Goal: Task Accomplishment & Management: Complete application form

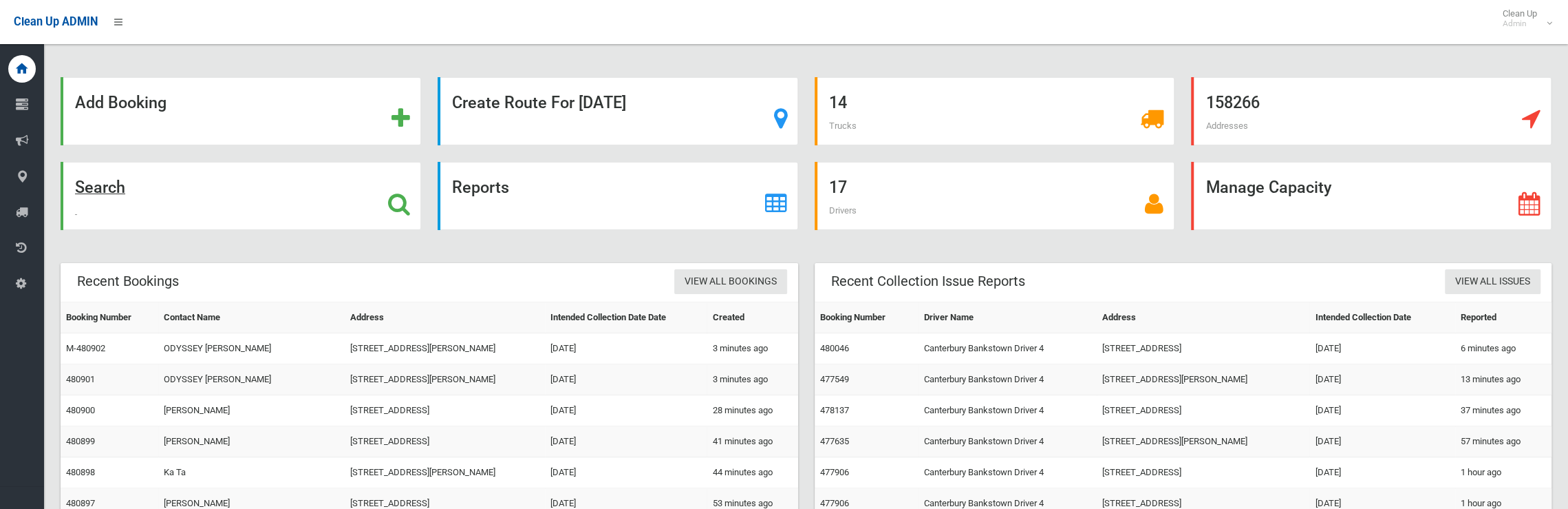
click at [113, 192] on strong "Search" at bounding box center [99, 187] width 50 height 19
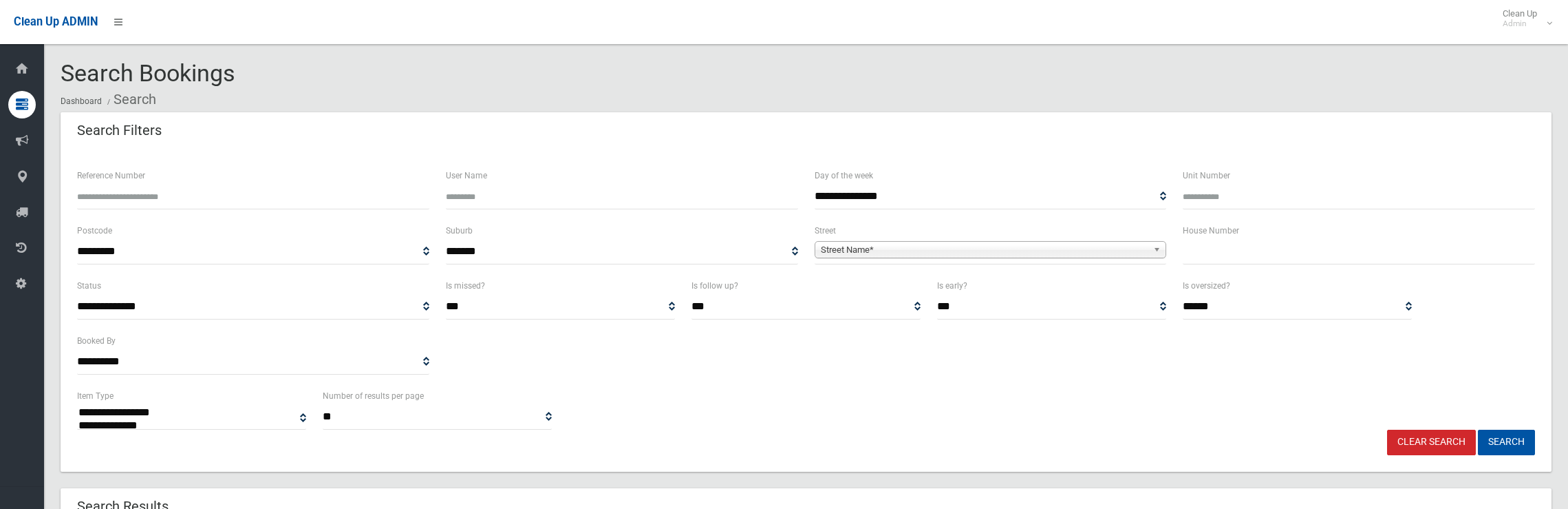
select select
click at [1238, 262] on input "text" at bounding box center [1359, 252] width 352 height 25
click at [1239, 259] on input "text" at bounding box center [1359, 252] width 352 height 25
type input "*"
click at [1054, 257] on div "Street Name*" at bounding box center [990, 250] width 352 height 17
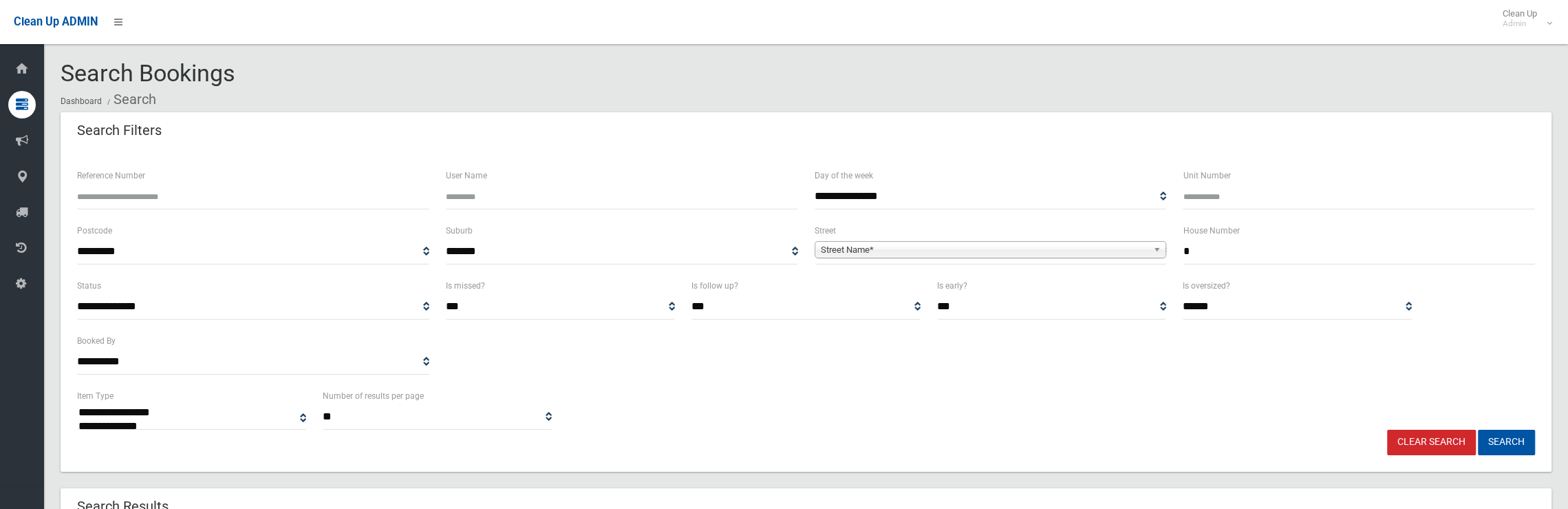
drag, startPoint x: 1236, startPoint y: 255, endPoint x: 1172, endPoint y: 255, distance: 64.0
click at [1172, 255] on div "**********" at bounding box center [806, 250] width 1474 height 55
type input "***"
click at [1070, 243] on span "**********" at bounding box center [990, 252] width 352 height 25
click at [1069, 250] on span "Street Name*" at bounding box center [984, 250] width 328 height 16
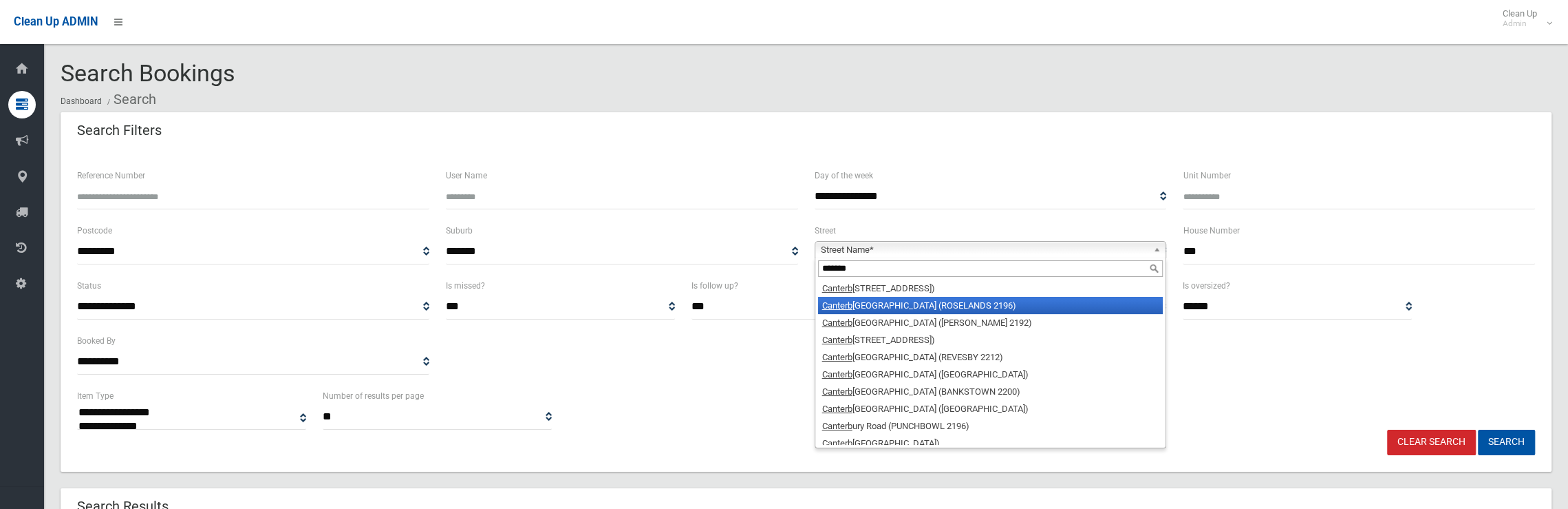
type input "*******"
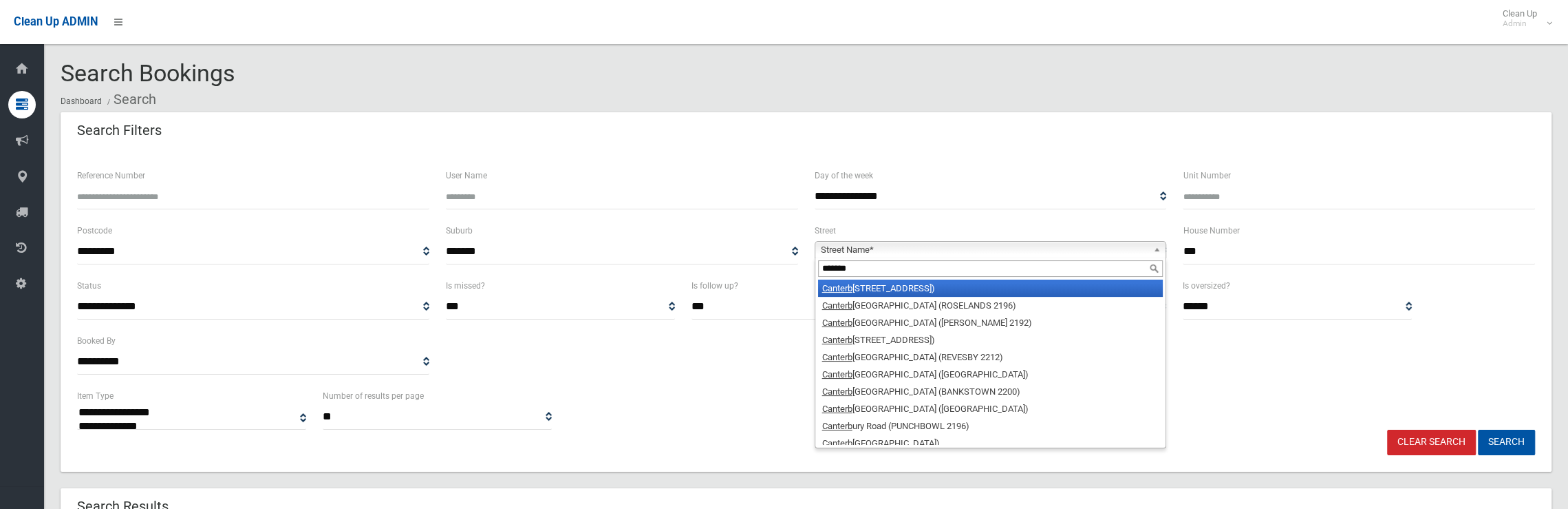
click at [926, 290] on li "Canterb ury Road (CAMPSIE 2194)" at bounding box center [990, 288] width 345 height 17
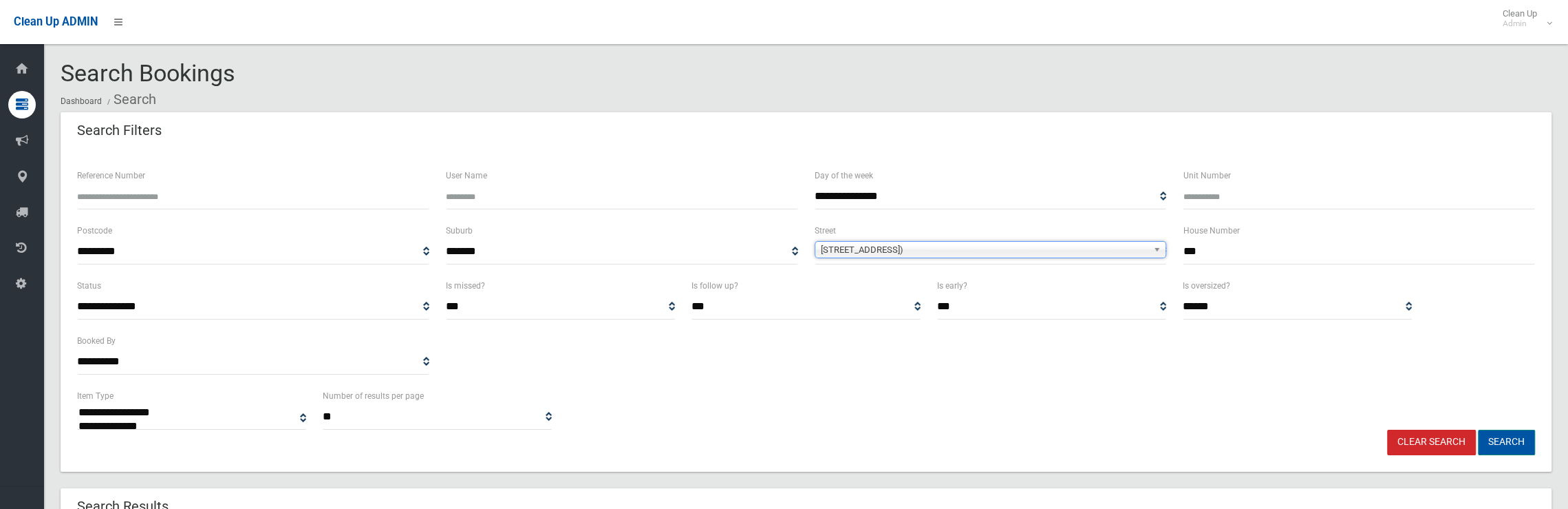
click at [1514, 439] on button "Search" at bounding box center [1506, 442] width 57 height 25
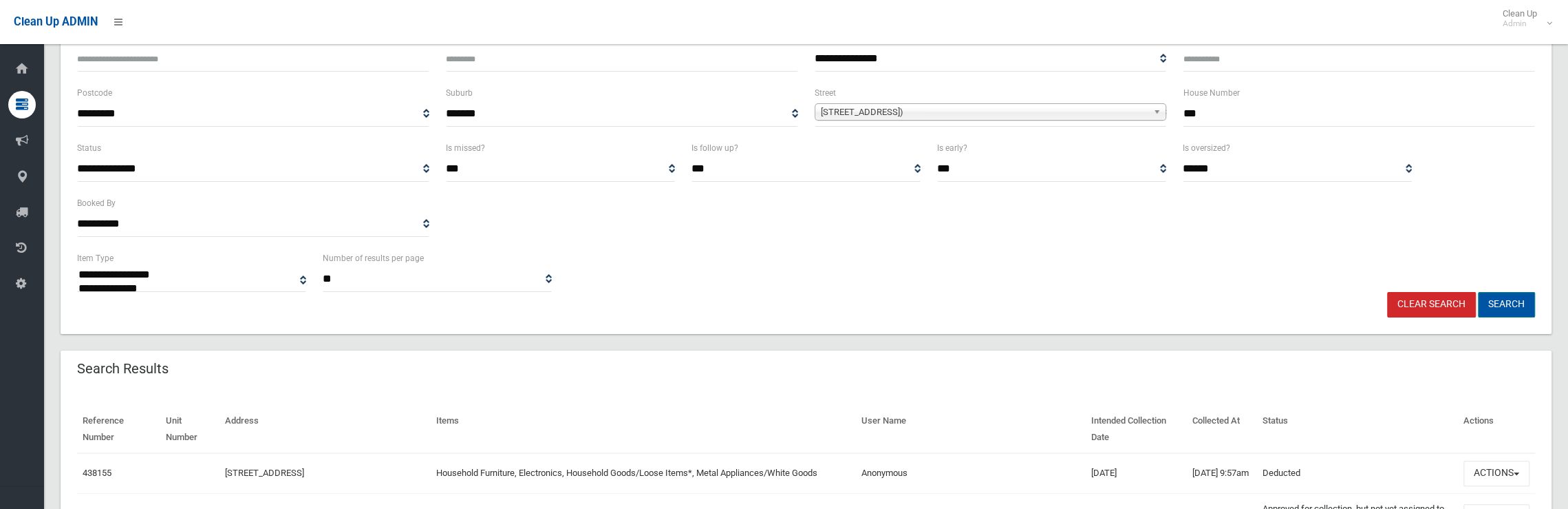
scroll to position [276, 0]
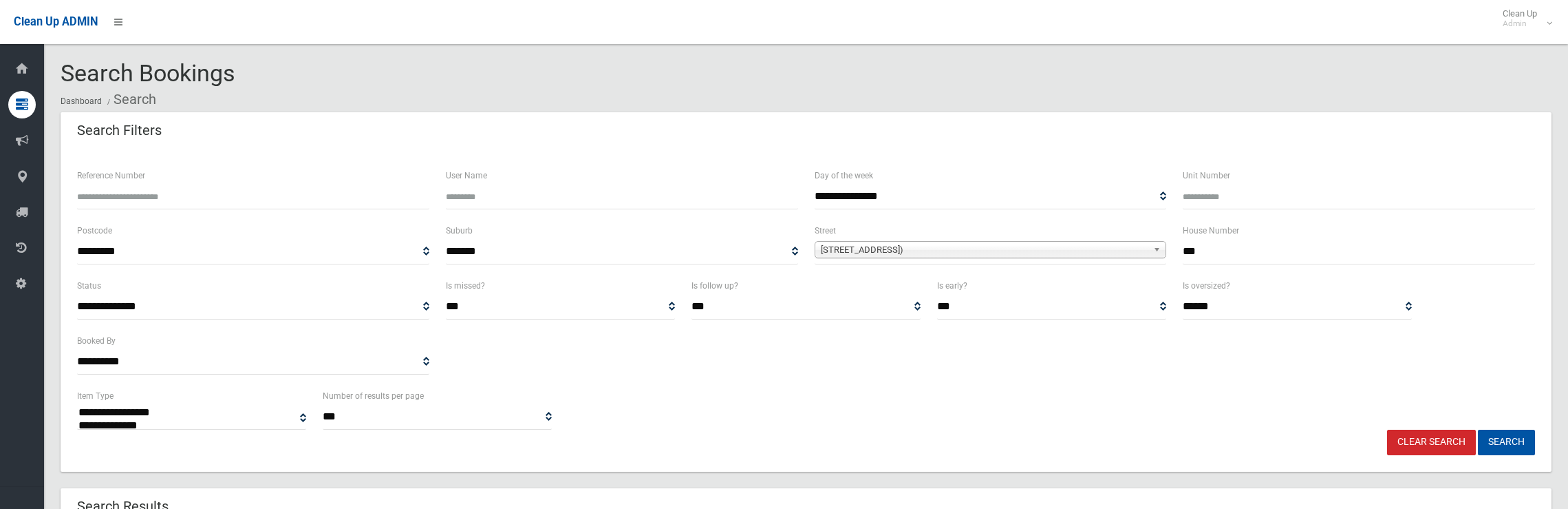
select select
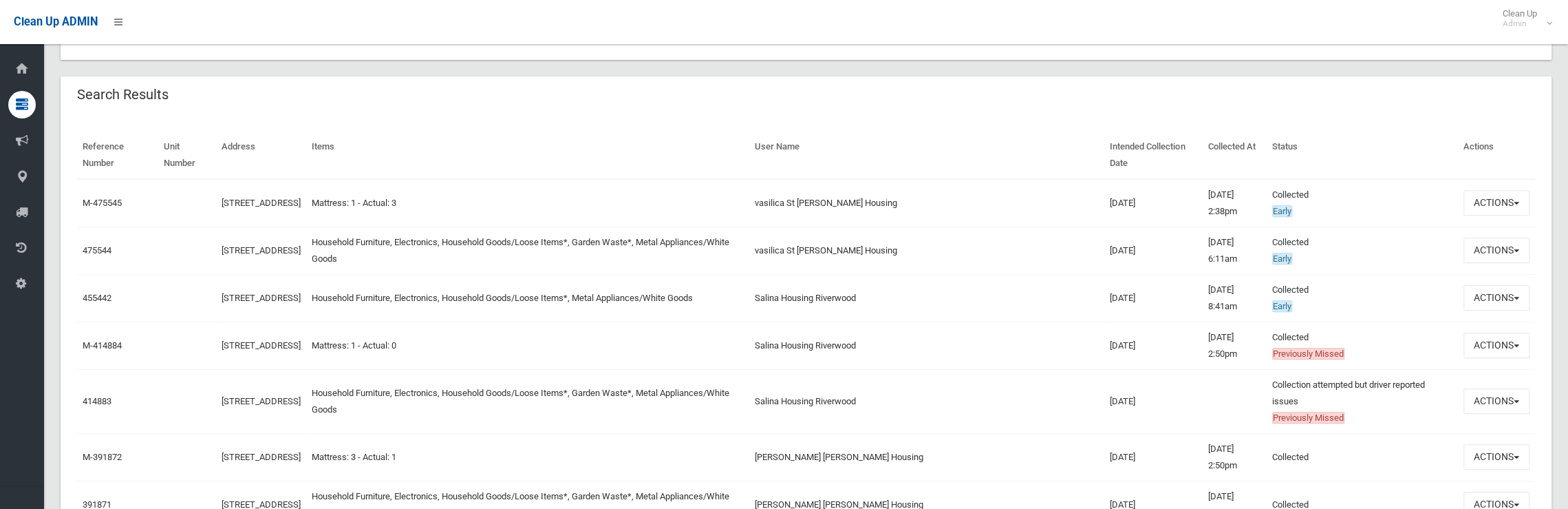
scroll to position [413, 0]
click at [1498, 240] on button "Actions" at bounding box center [1496, 249] width 66 height 25
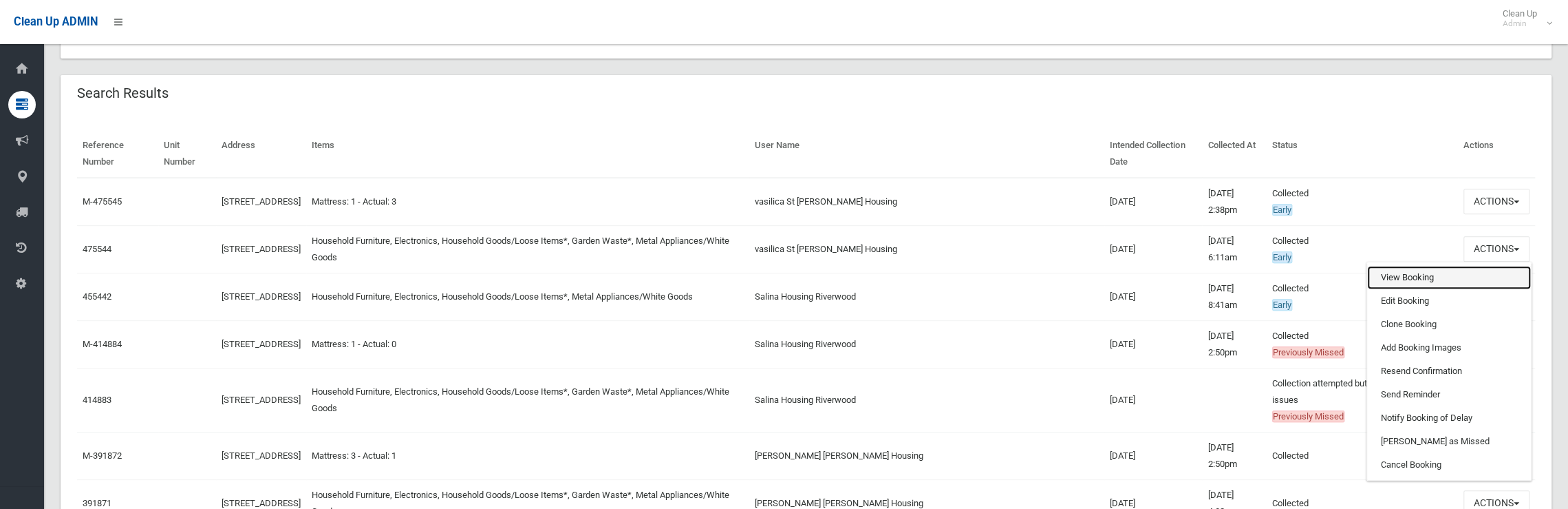
click at [1410, 266] on link "View Booking" at bounding box center [1449, 277] width 163 height 23
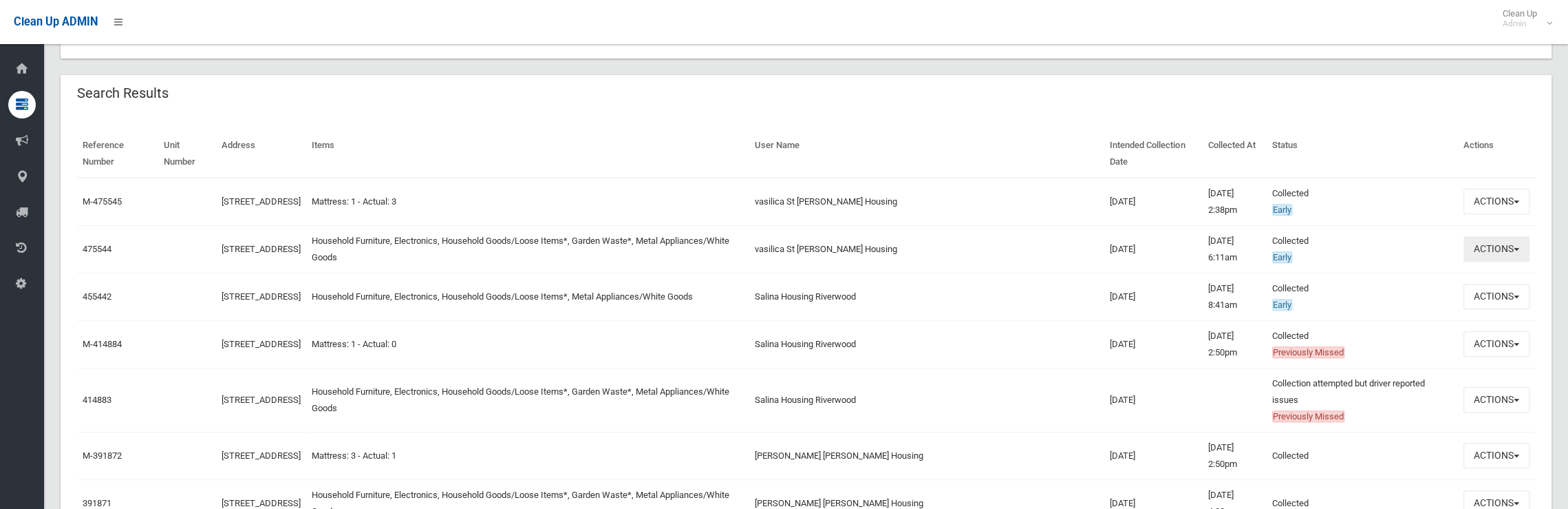
click at [1469, 252] on button "Actions" at bounding box center [1496, 249] width 66 height 25
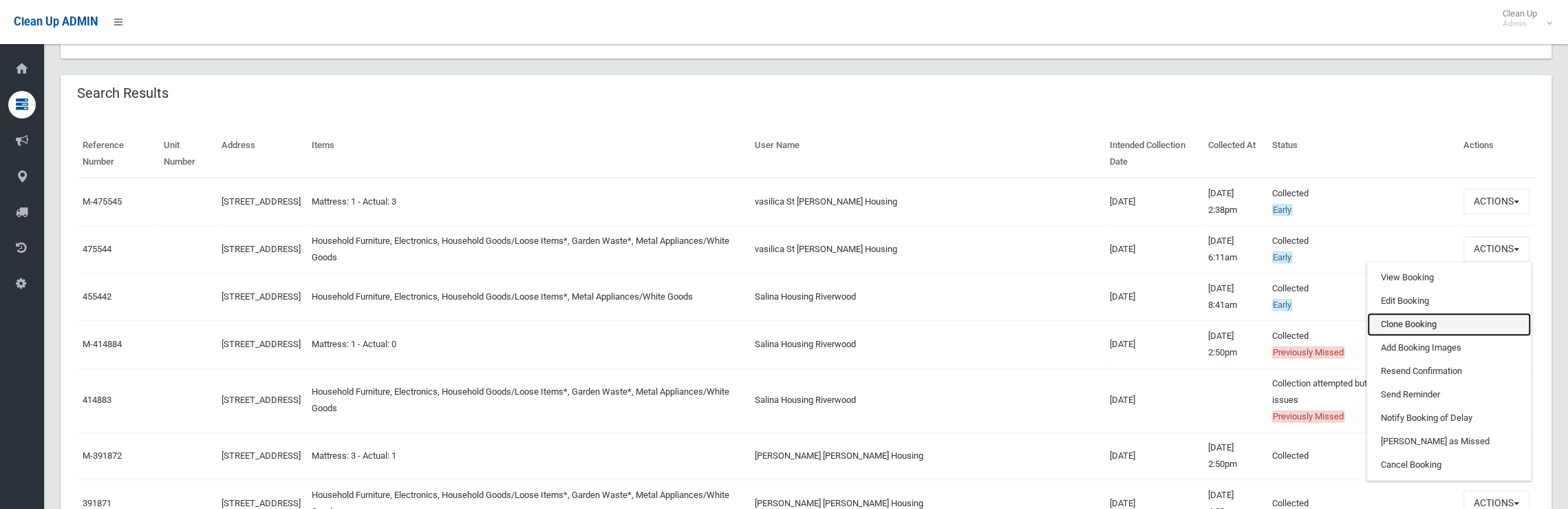
click at [1409, 326] on link "Clone Booking" at bounding box center [1449, 324] width 163 height 23
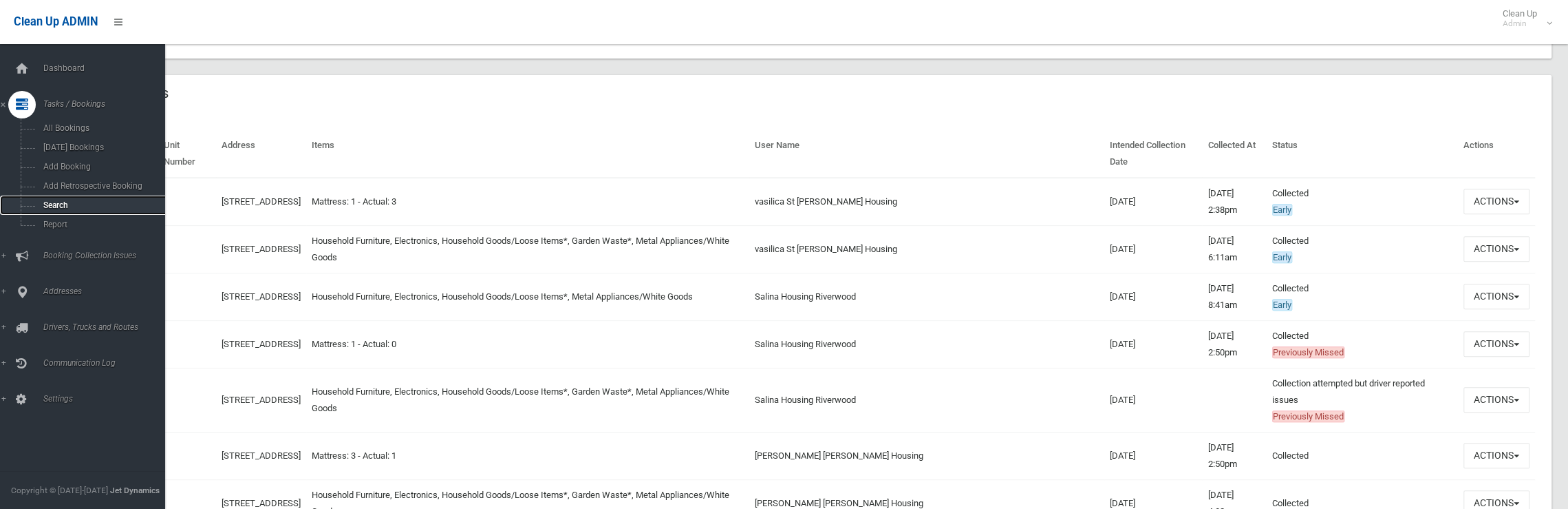
click at [54, 207] on span "Search" at bounding box center [101, 205] width 125 height 10
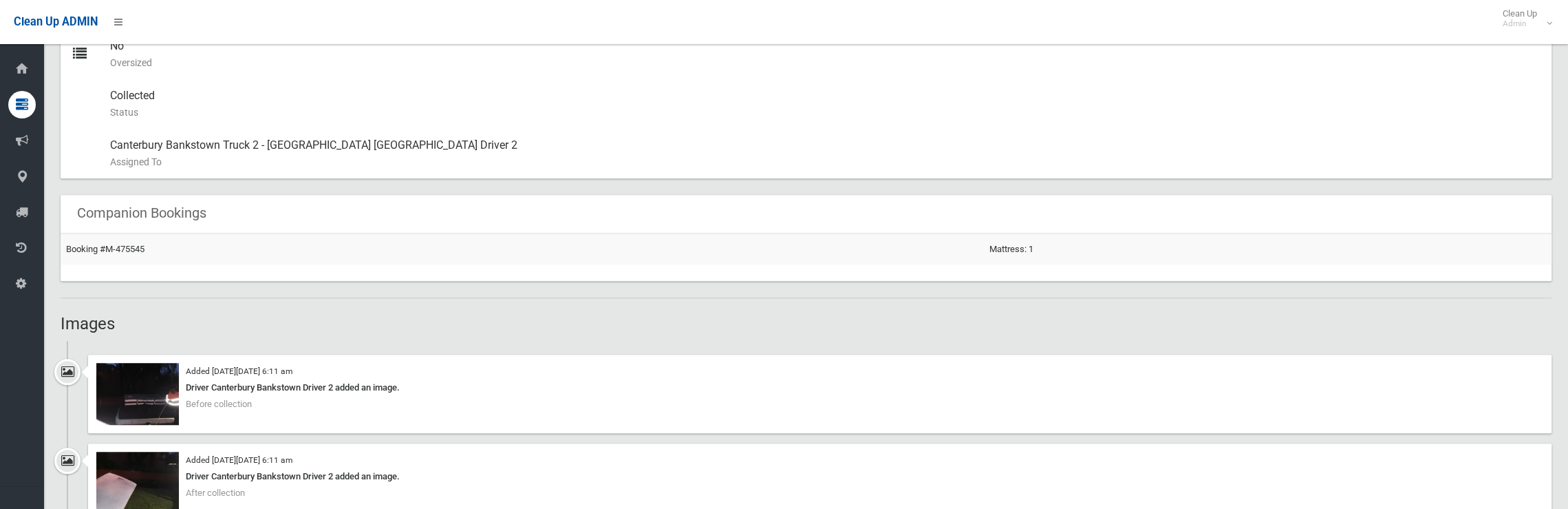
scroll to position [826, 0]
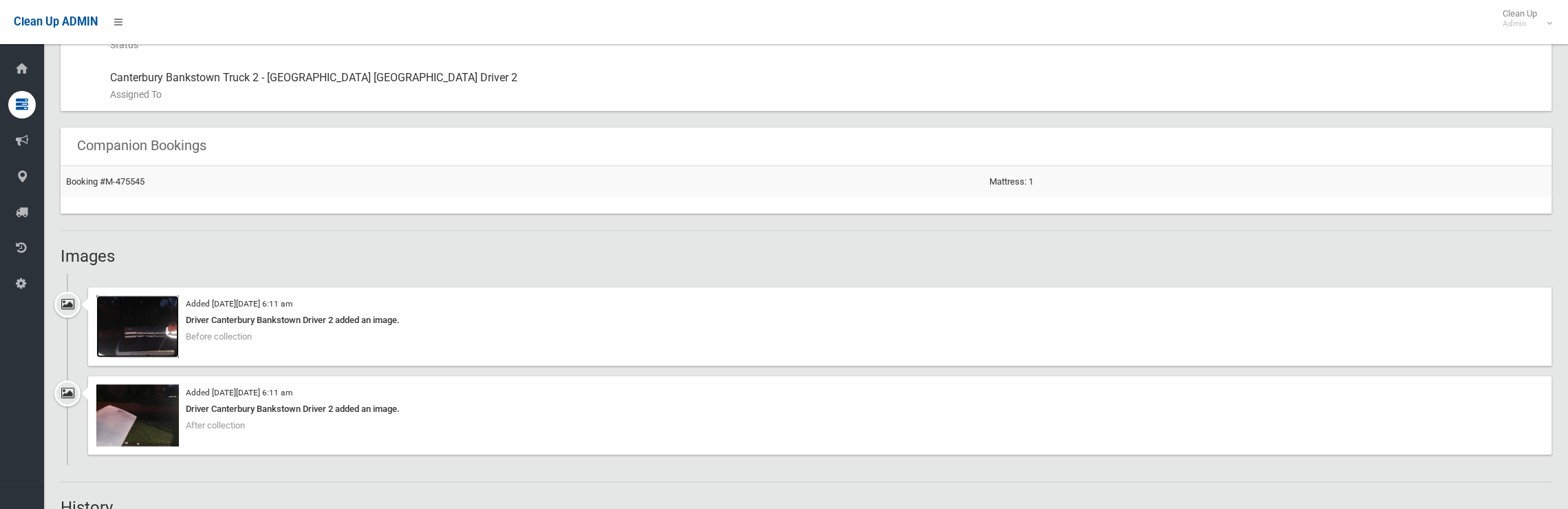
click at [130, 339] on img at bounding box center [137, 326] width 82 height 62
click at [146, 400] on img at bounding box center [137, 415] width 82 height 62
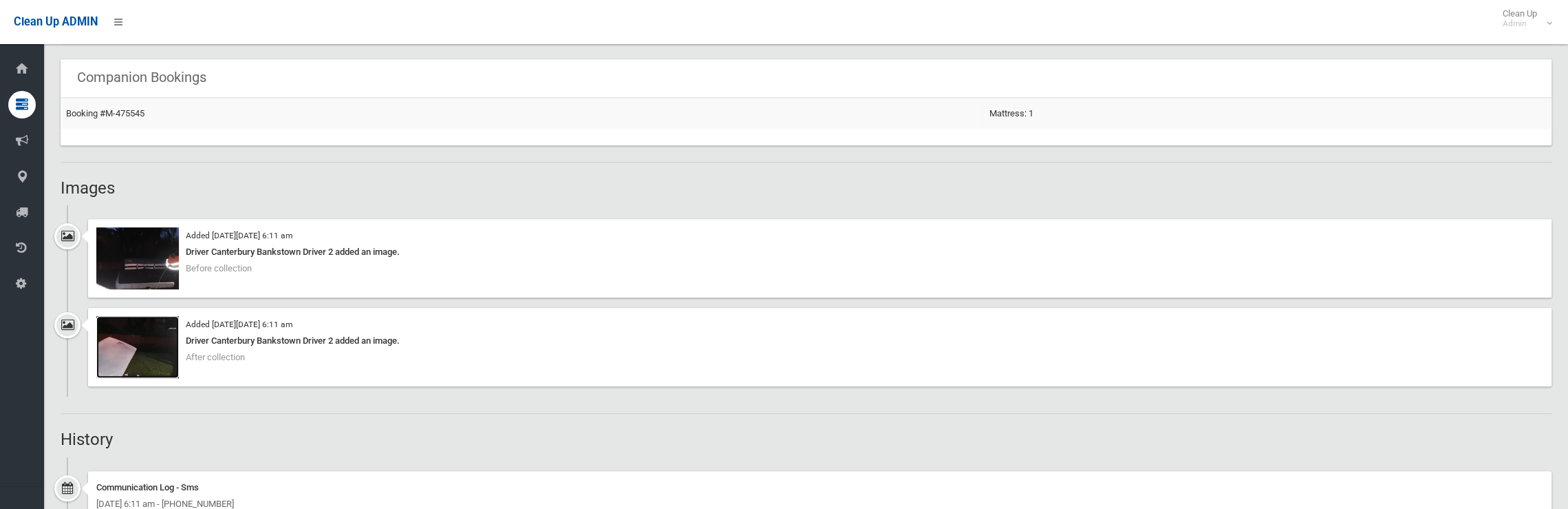
scroll to position [895, 0]
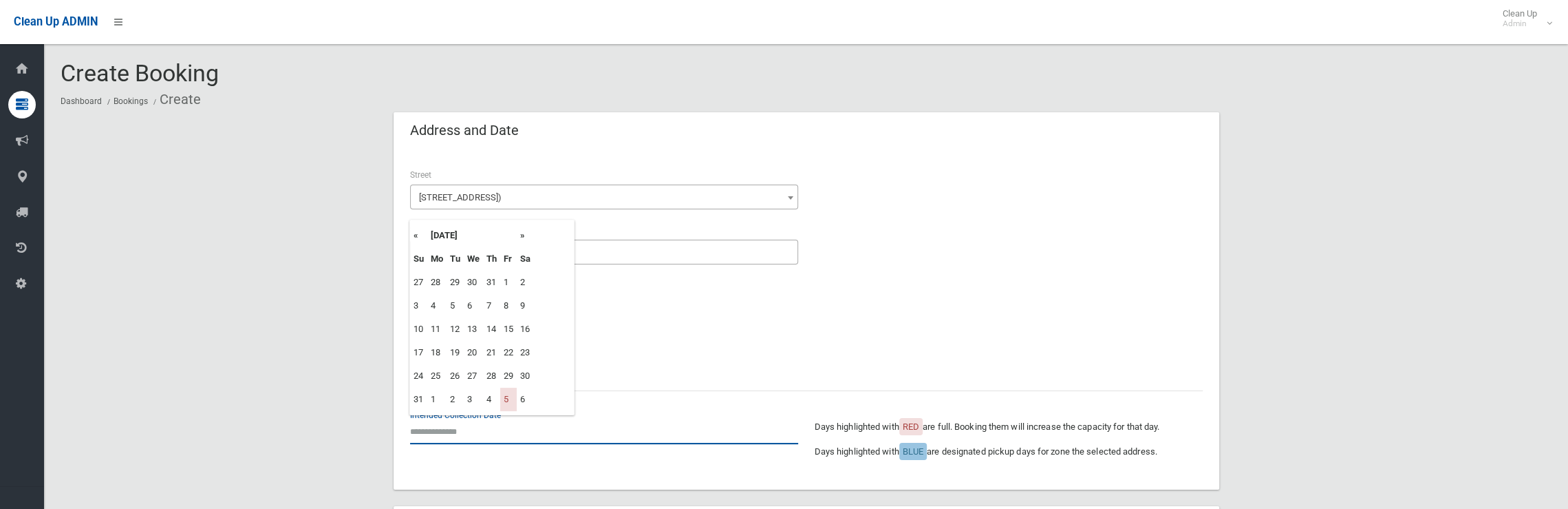
click at [449, 436] on input "text" at bounding box center [604, 431] width 388 height 25
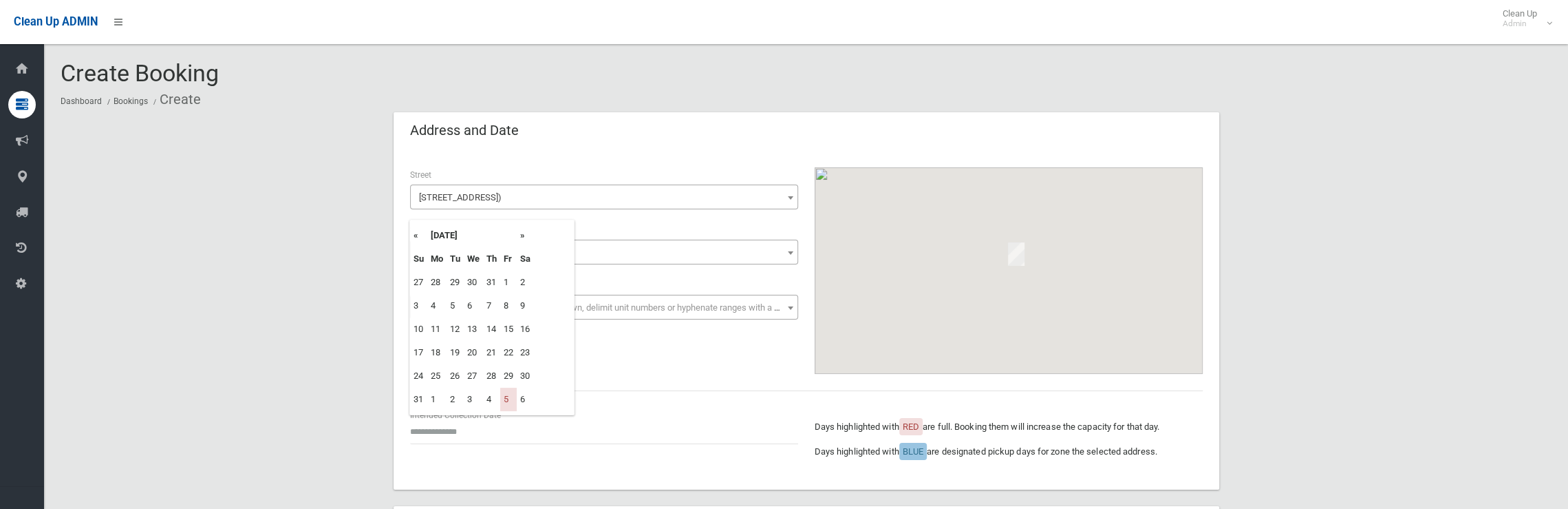
click at [523, 237] on th "»" at bounding box center [525, 235] width 17 height 23
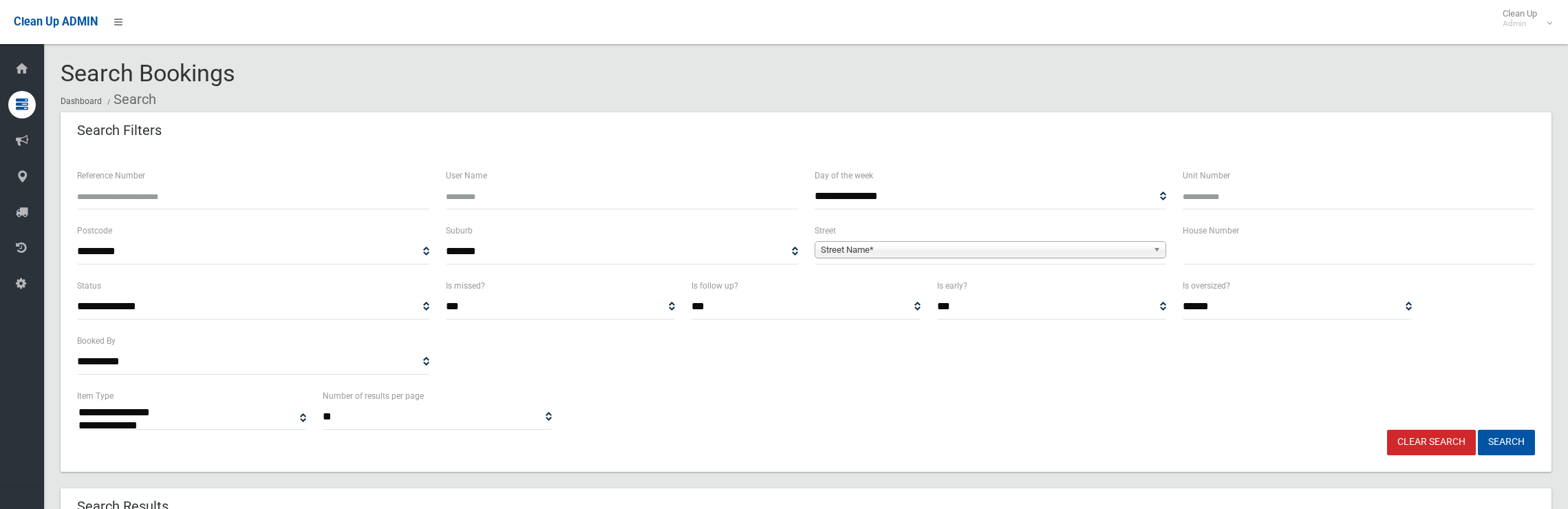
select select
click at [1296, 236] on div "House Number" at bounding box center [1359, 243] width 352 height 42
click at [1296, 248] on input "text" at bounding box center [1359, 252] width 352 height 25
type input "**"
click at [1016, 255] on span "Street Name*" at bounding box center [984, 250] width 328 height 16
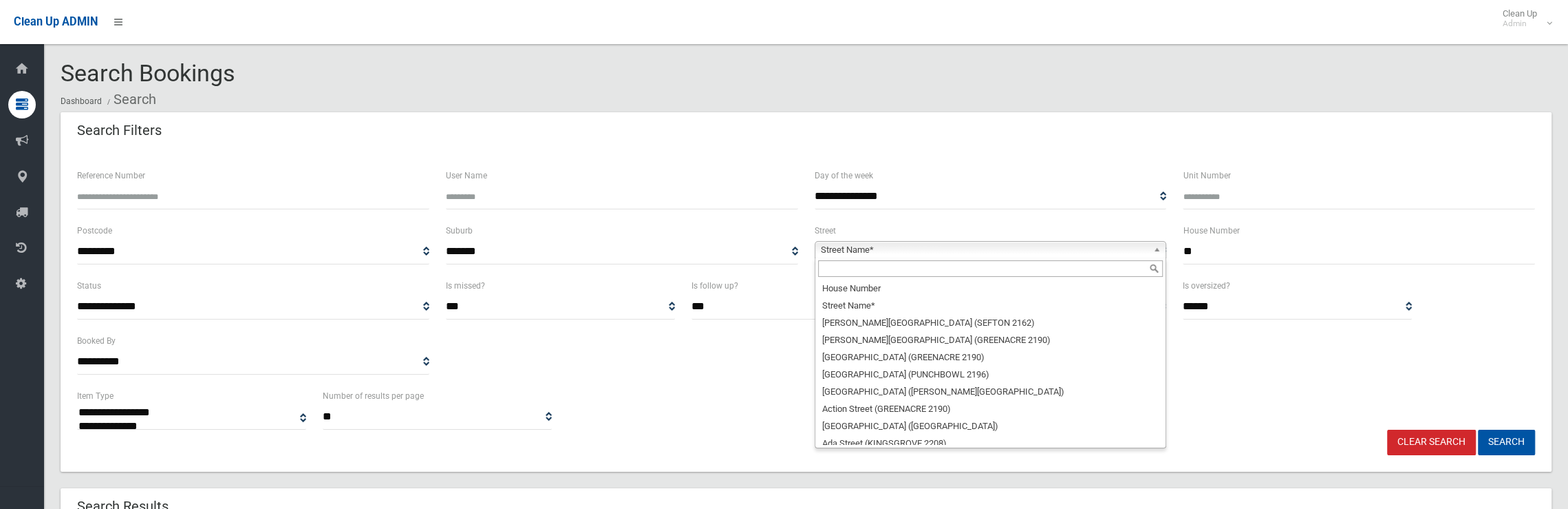
click at [974, 262] on input "text" at bounding box center [990, 268] width 345 height 16
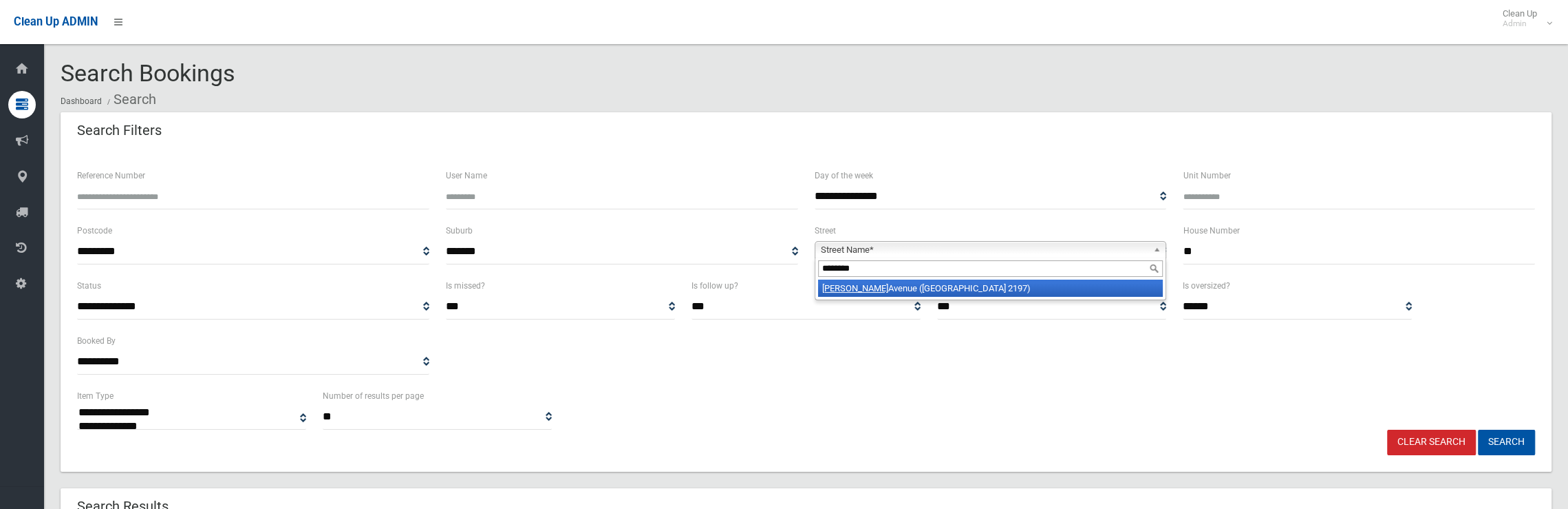
type input "********"
click at [960, 294] on li "Thornton Avenue (BASS HILL 2197)" at bounding box center [990, 288] width 345 height 17
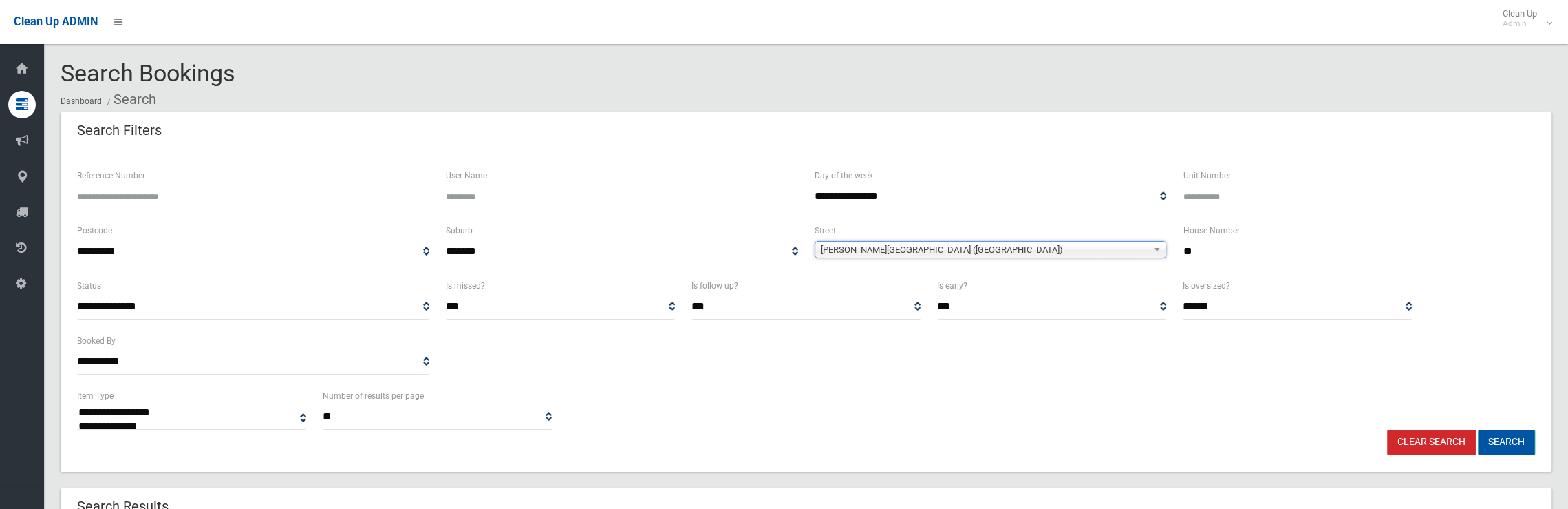
click at [1522, 445] on button "Search" at bounding box center [1506, 442] width 57 height 25
select select
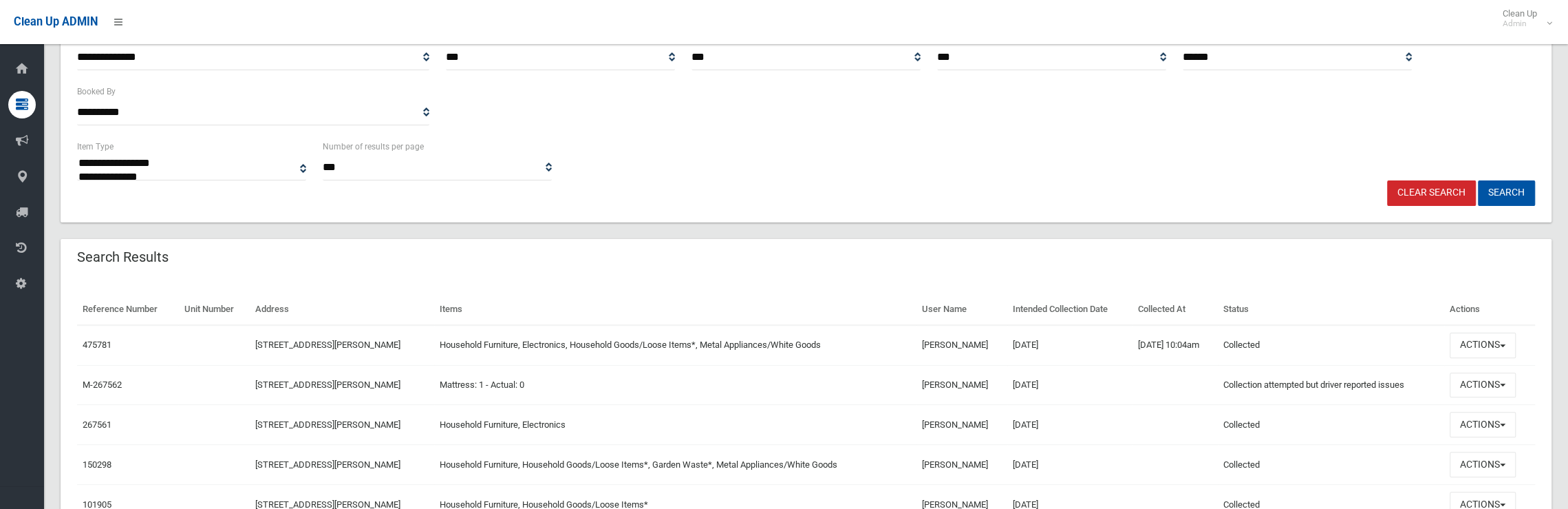
scroll to position [326, 0]
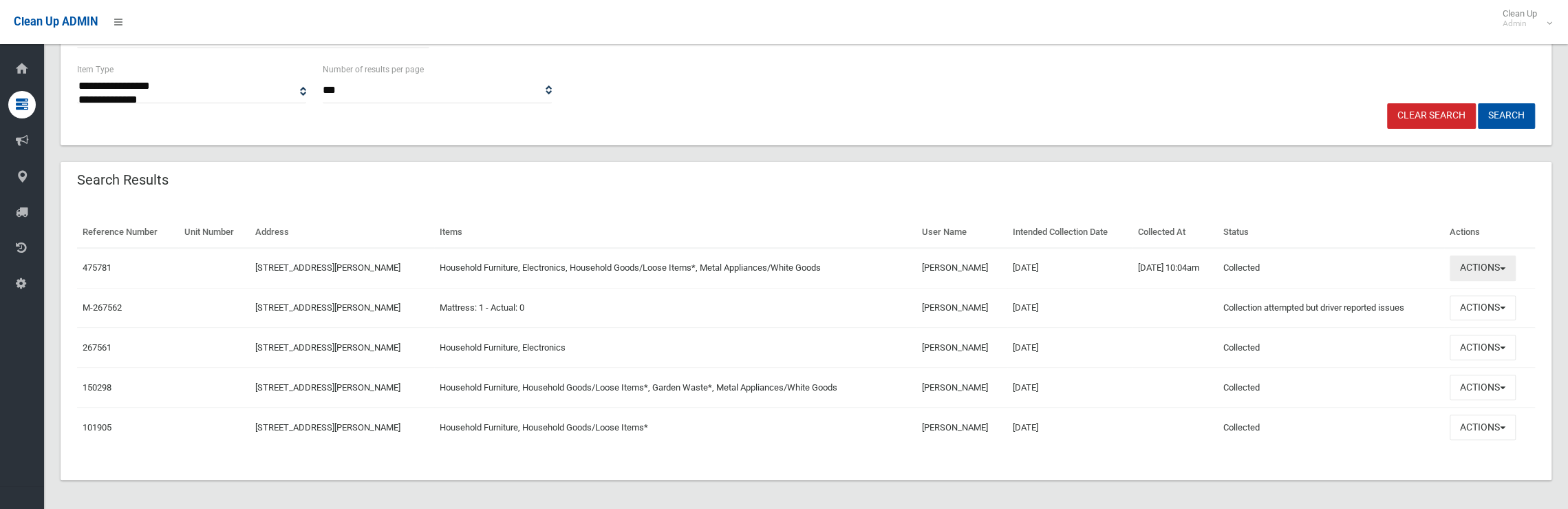
click at [1507, 269] on button "Actions" at bounding box center [1483, 268] width 66 height 25
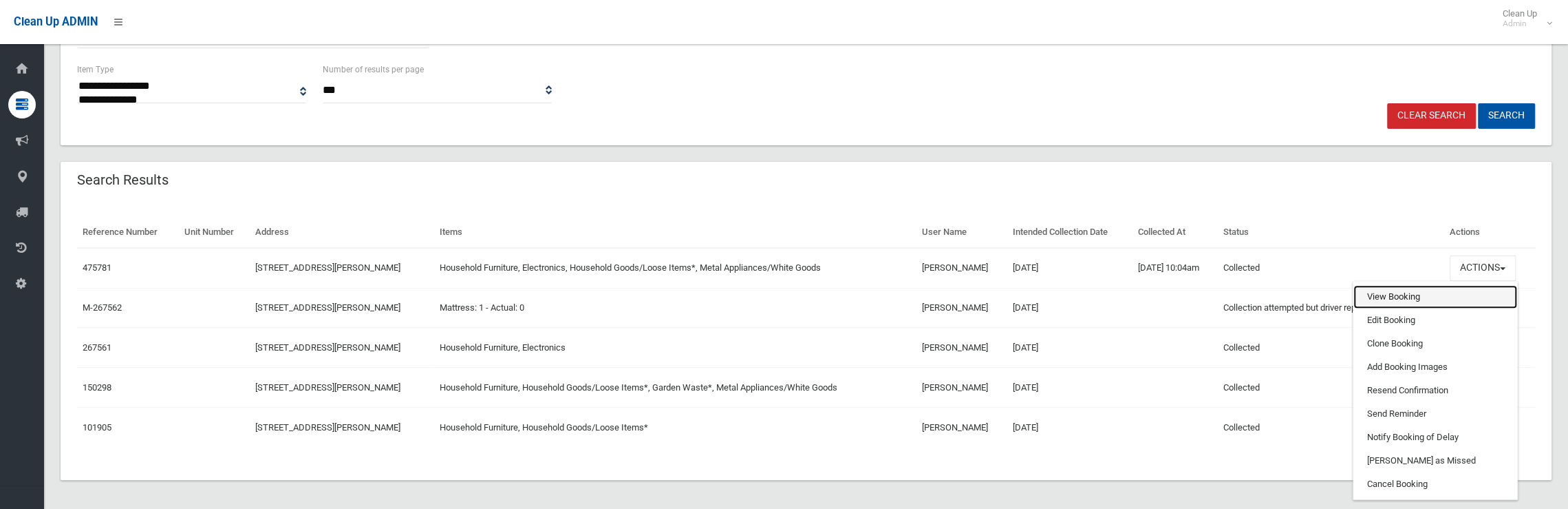
click at [1383, 300] on link "View Booking" at bounding box center [1435, 296] width 163 height 23
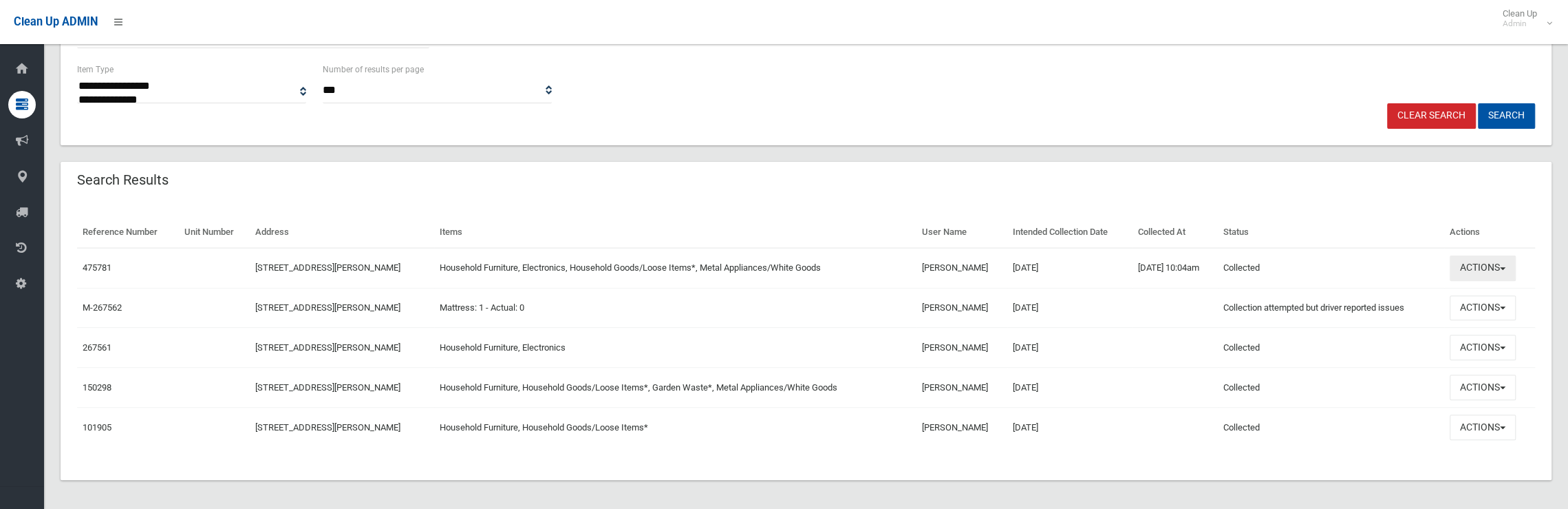
click at [1477, 267] on button "Actions" at bounding box center [1483, 268] width 66 height 25
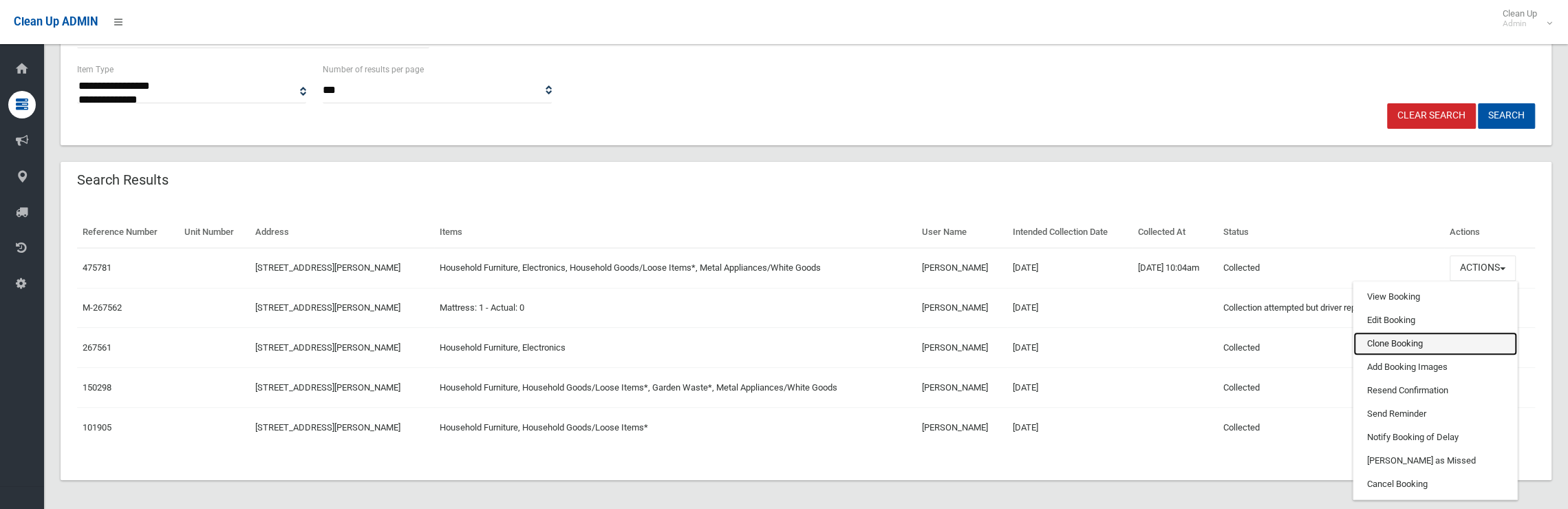
click at [1402, 337] on link "Clone Booking" at bounding box center [1435, 343] width 163 height 23
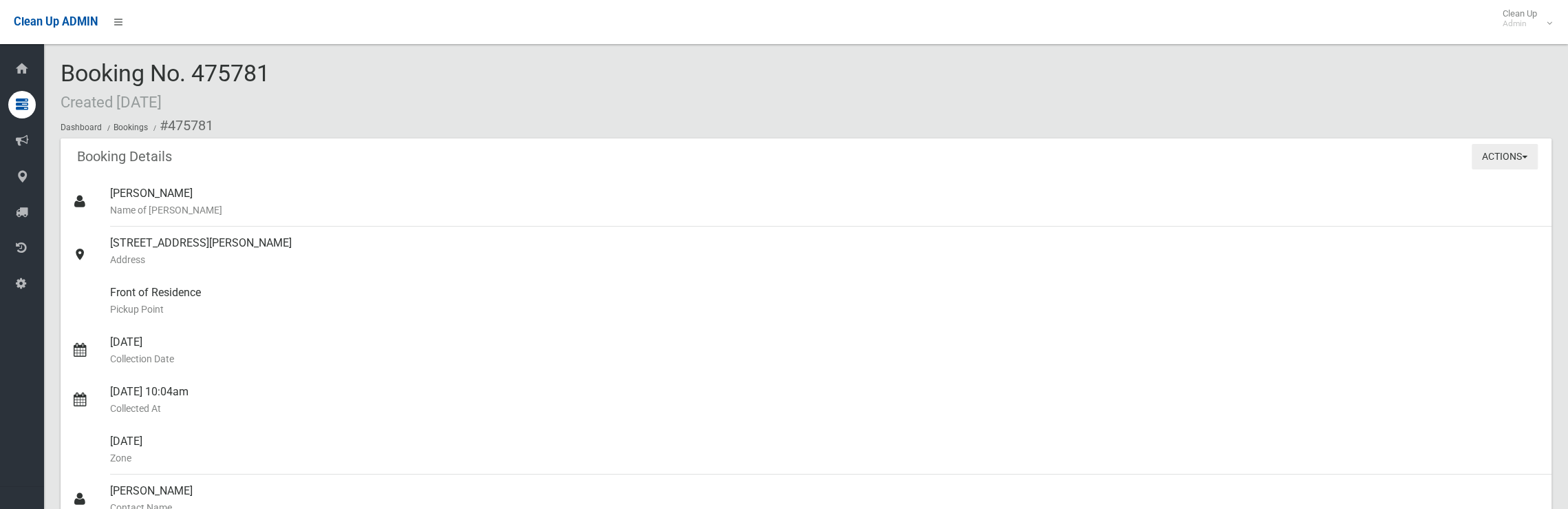
click at [1486, 154] on button "Actions" at bounding box center [1505, 157] width 66 height 25
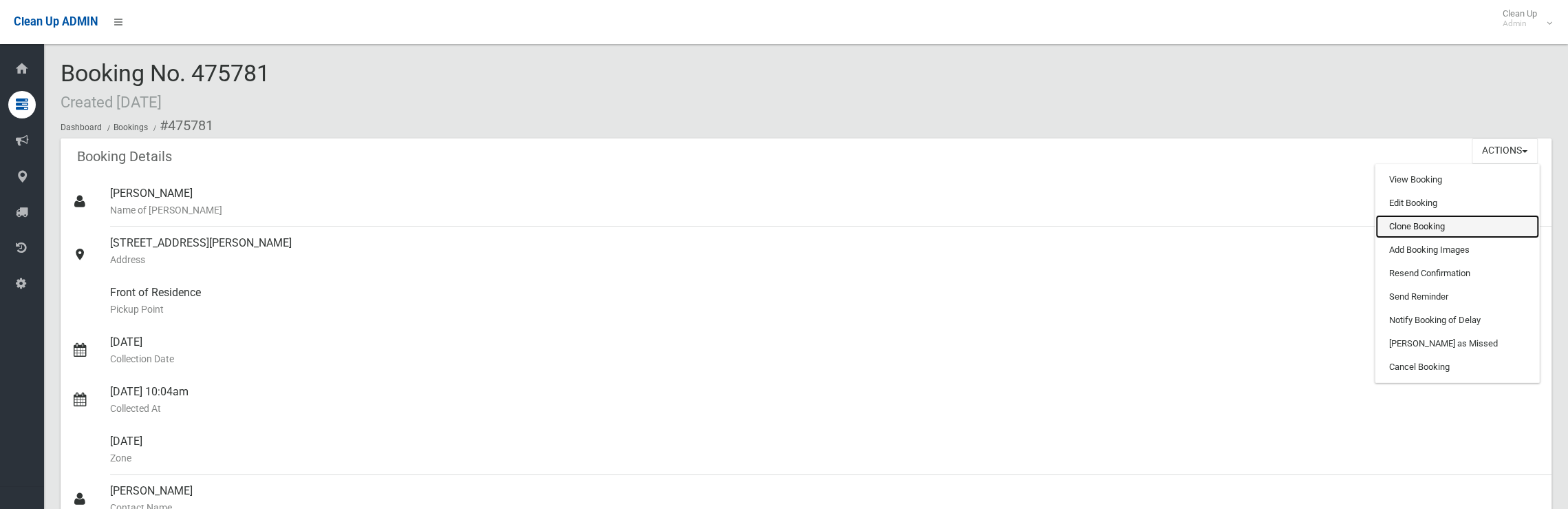
click at [1426, 223] on link "Clone Booking" at bounding box center [1457, 226] width 163 height 23
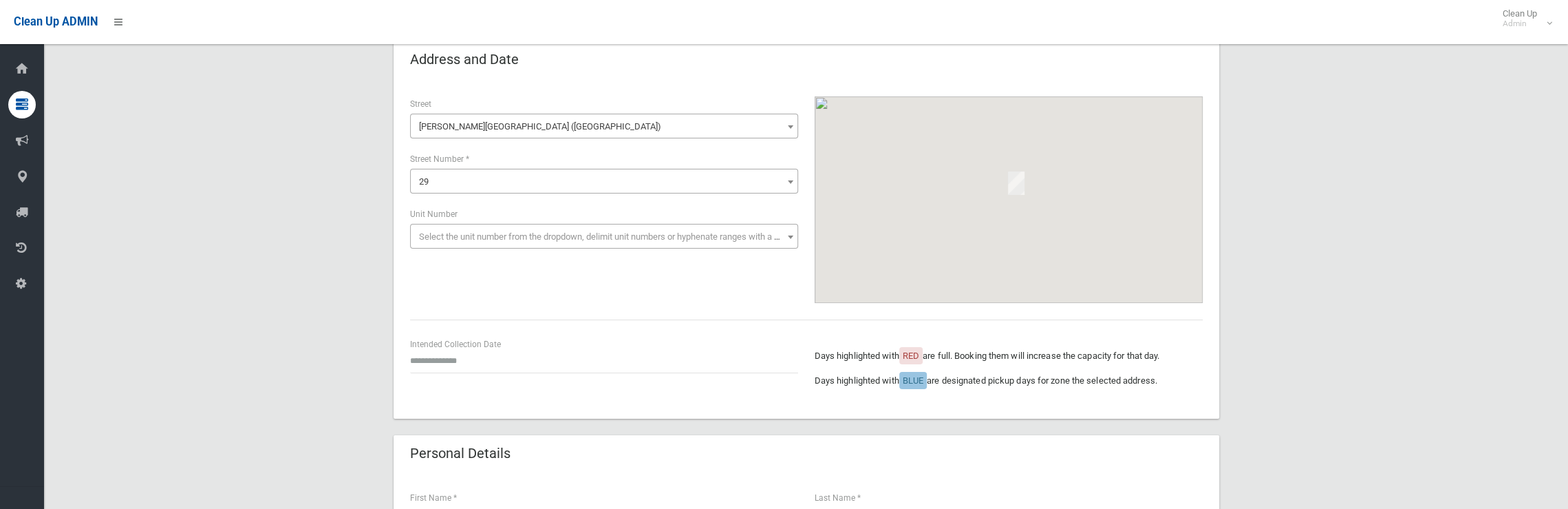
scroll to position [137, 0]
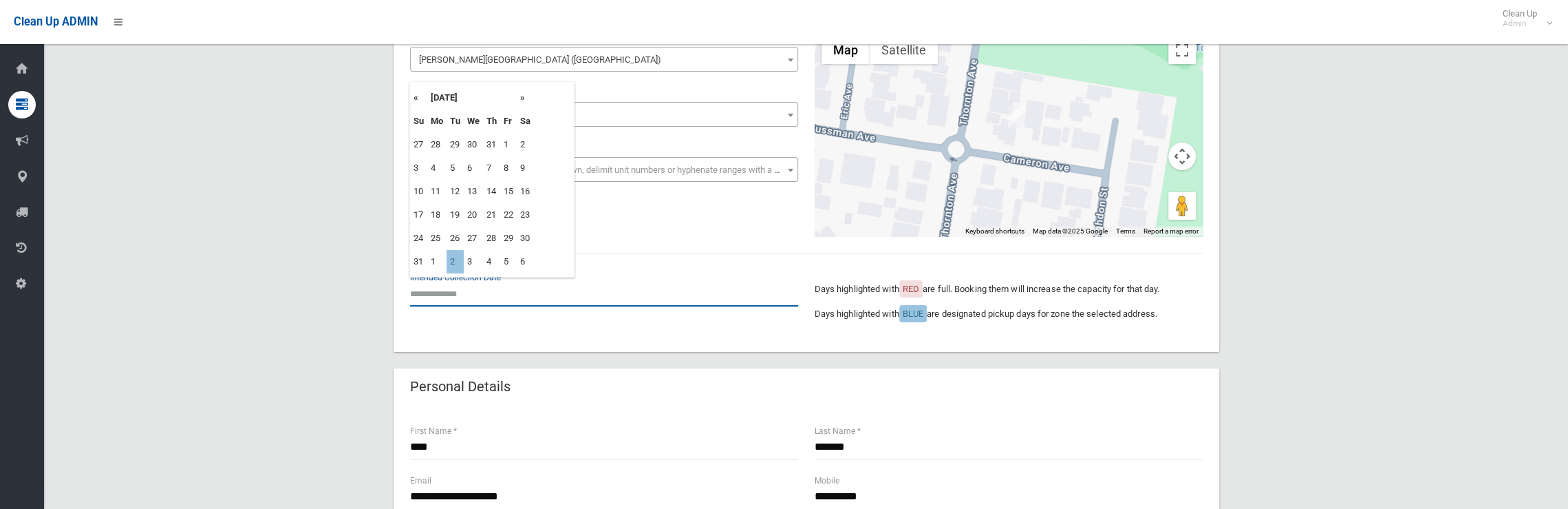
click at [459, 281] on input "text" at bounding box center [604, 293] width 388 height 25
click at [456, 262] on td "2" at bounding box center [455, 262] width 17 height 23
type input "**********"
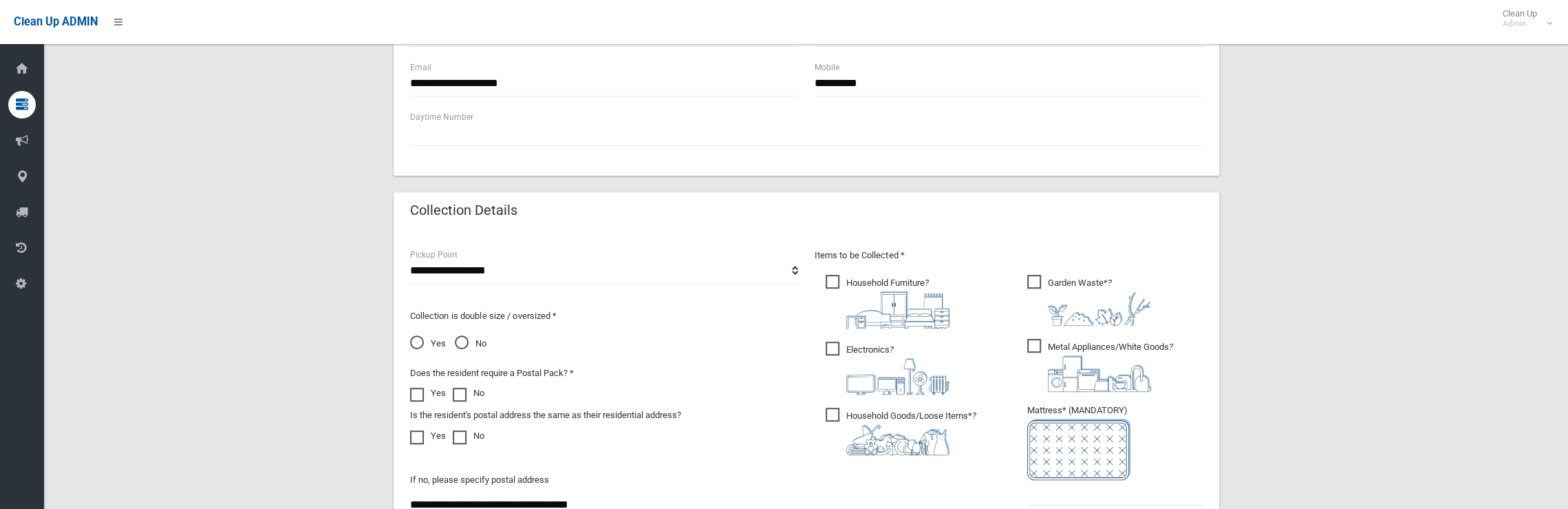
scroll to position [689, 0]
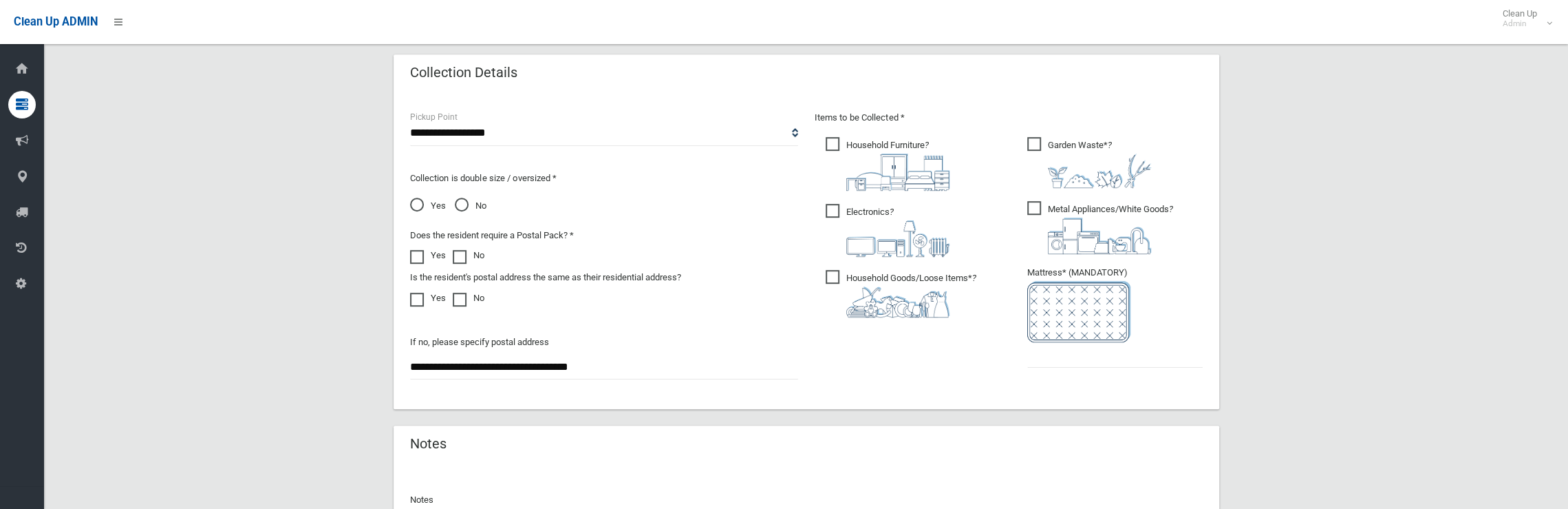
click at [835, 142] on span "Household Furniture ?" at bounding box center [888, 164] width 124 height 54
click at [834, 211] on span "Electronics ?" at bounding box center [888, 230] width 124 height 53
click at [833, 274] on span "Household Goods/Loose Items* ?" at bounding box center [901, 293] width 151 height 47
click at [1043, 210] on span "Metal Appliances/White Goods ?" at bounding box center [1100, 227] width 146 height 53
click at [1044, 366] on input "text" at bounding box center [1114, 355] width 175 height 25
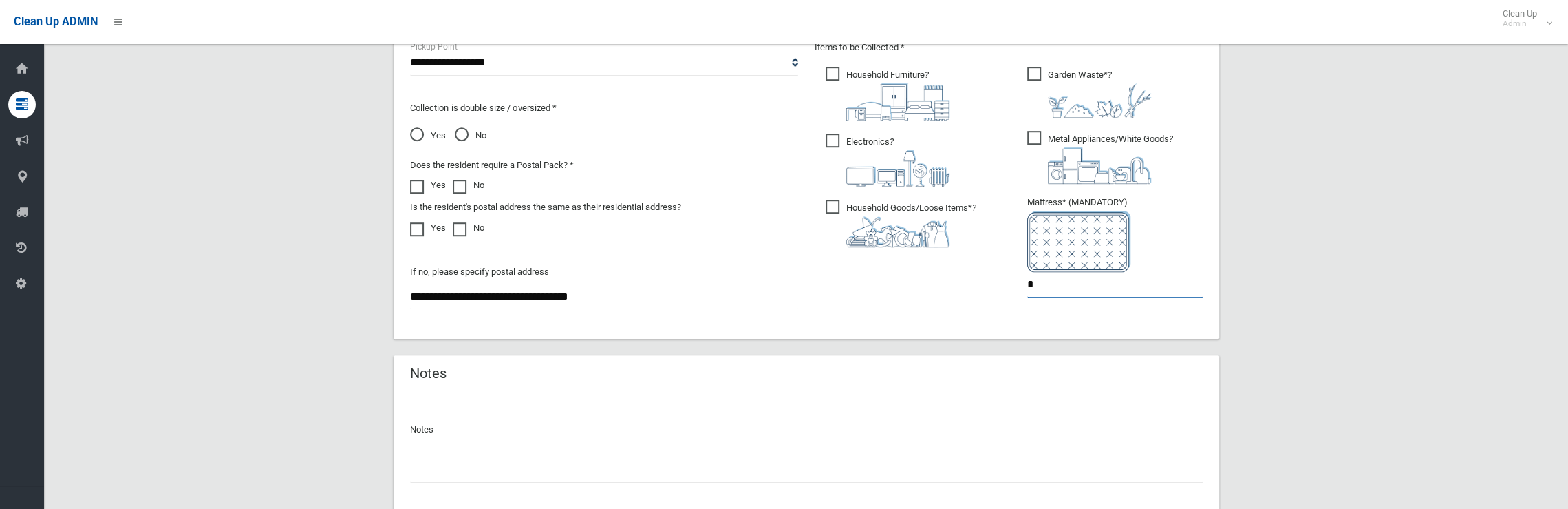
scroll to position [853, 0]
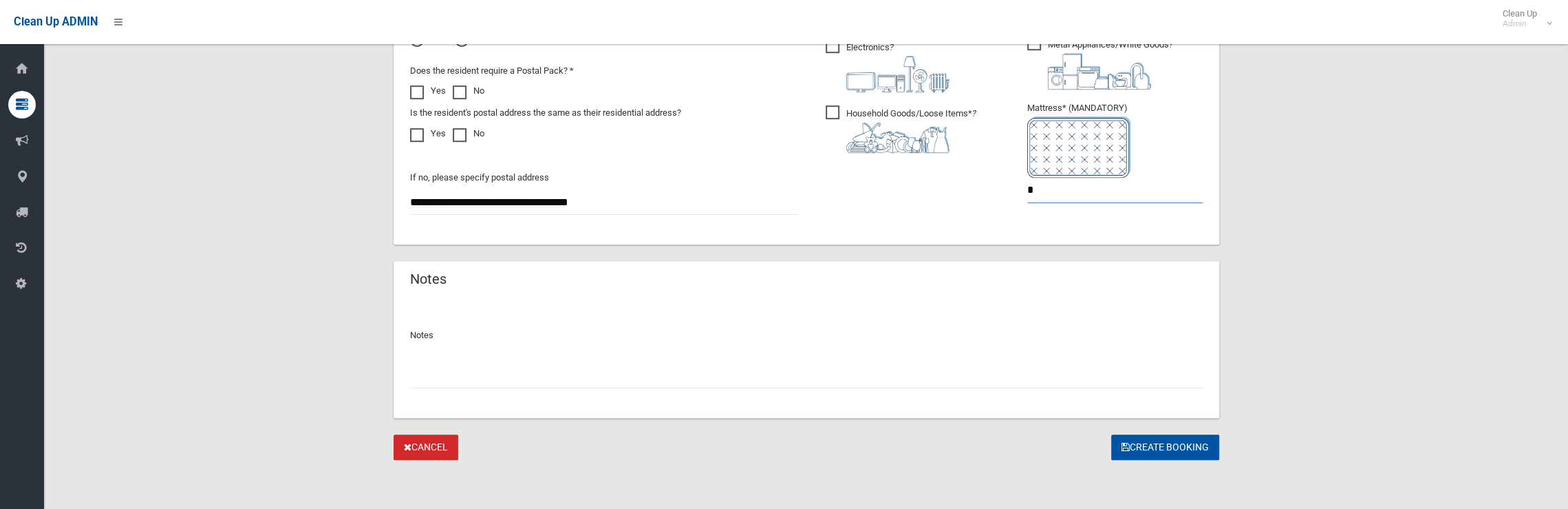
type input "*"
click at [623, 369] on input "text" at bounding box center [806, 376] width 792 height 25
type input "**********"
click at [1156, 439] on button "Create Booking" at bounding box center [1164, 447] width 108 height 25
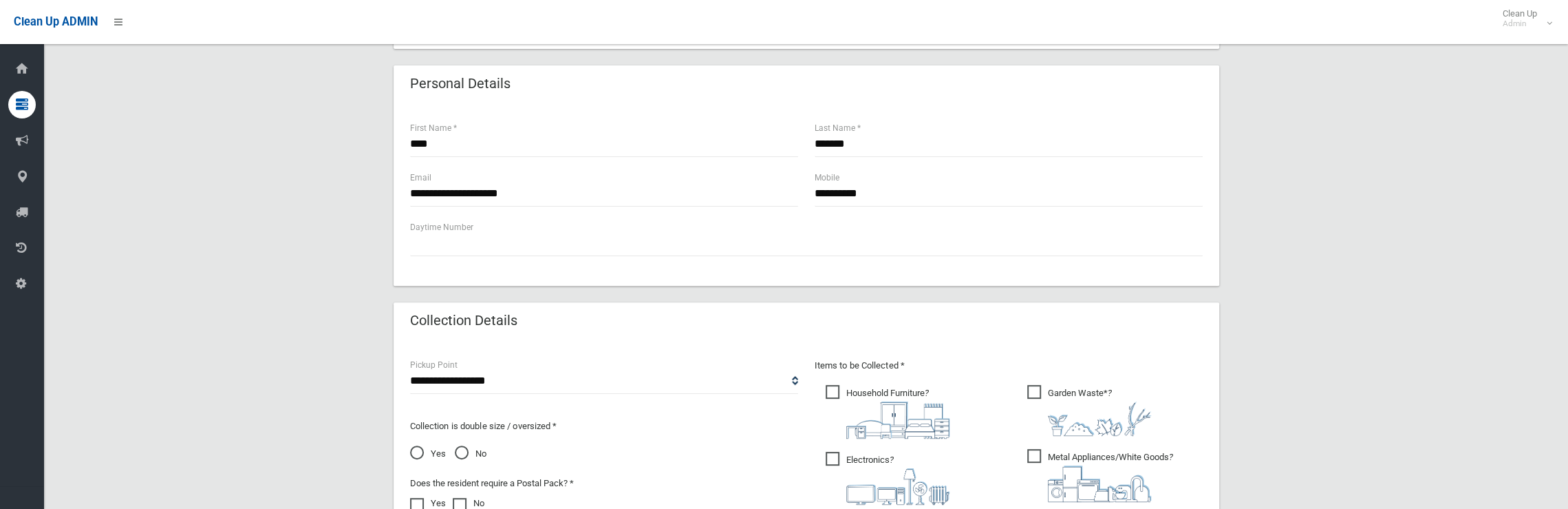
scroll to position [440, 0]
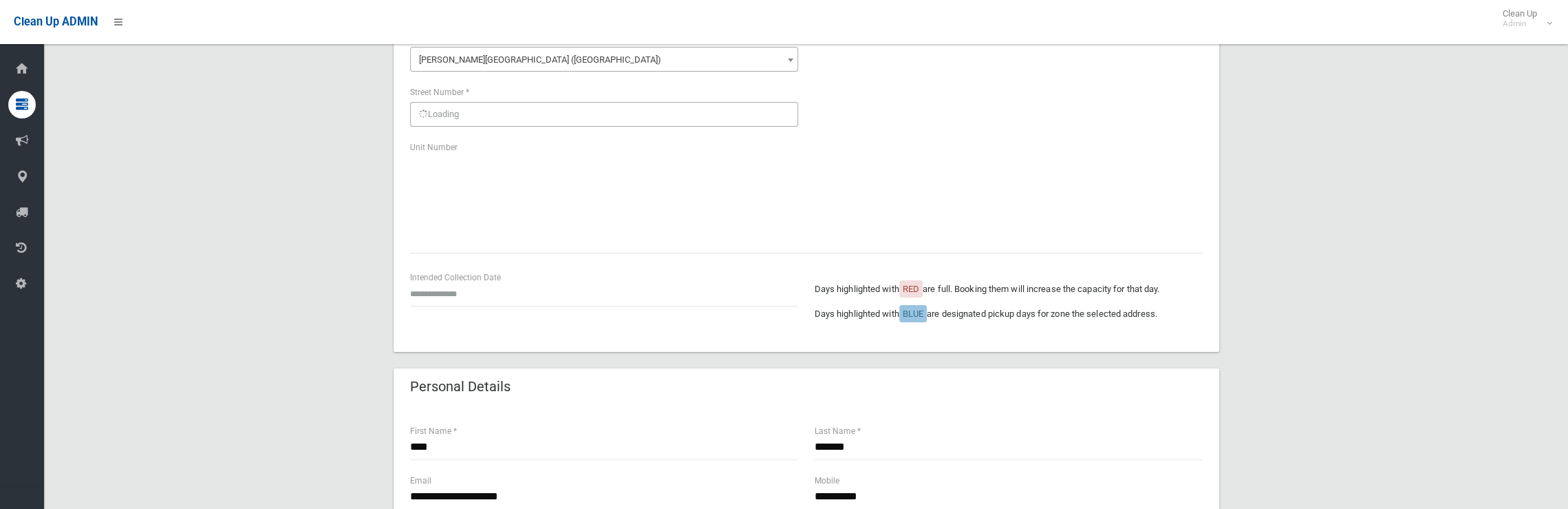
scroll to position [137, 0]
click at [483, 299] on input "text" at bounding box center [604, 293] width 388 height 25
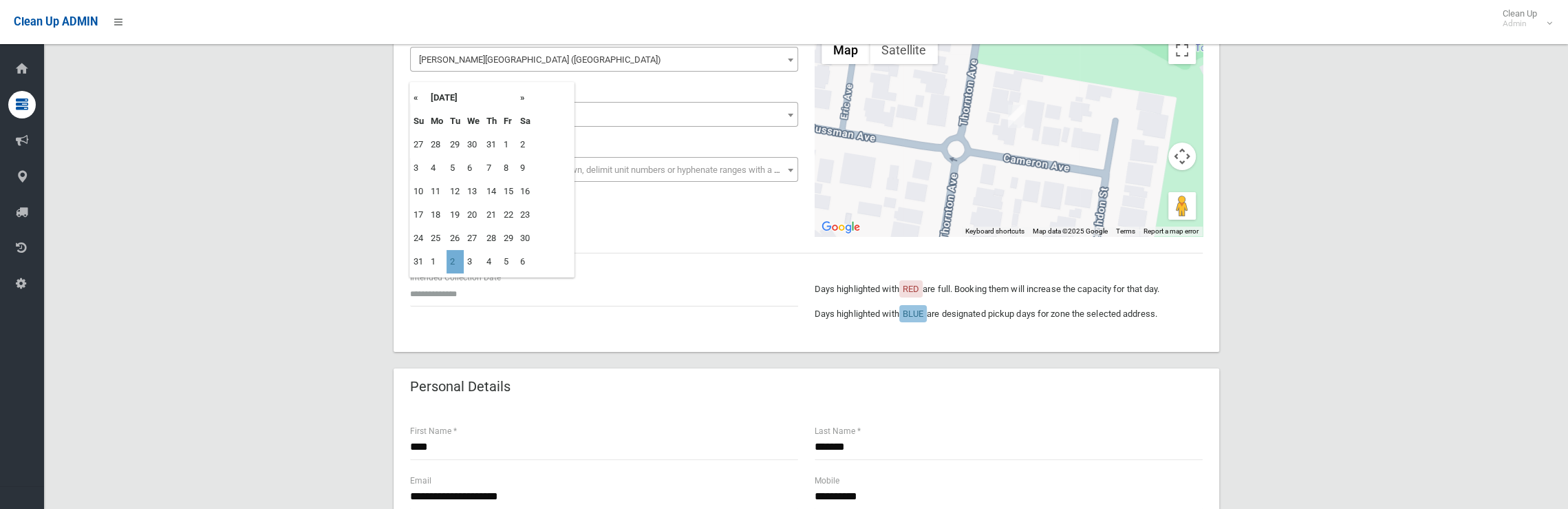
click at [456, 262] on td "2" at bounding box center [455, 262] width 17 height 23
type input "**********"
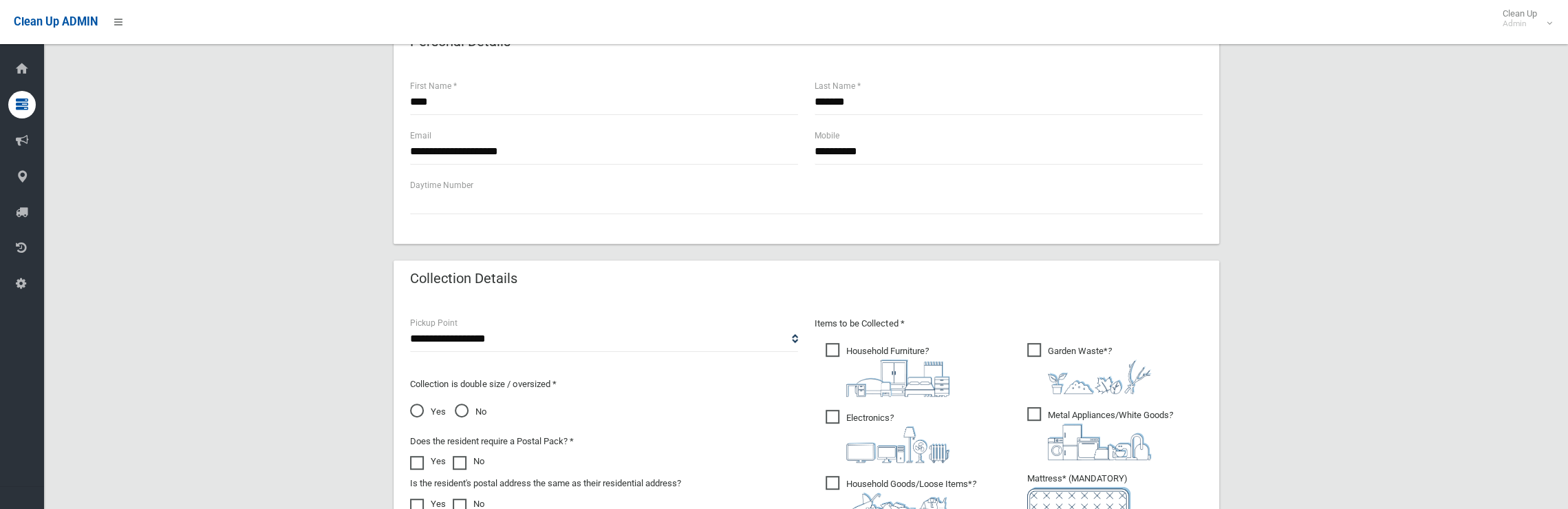
scroll to position [689, 0]
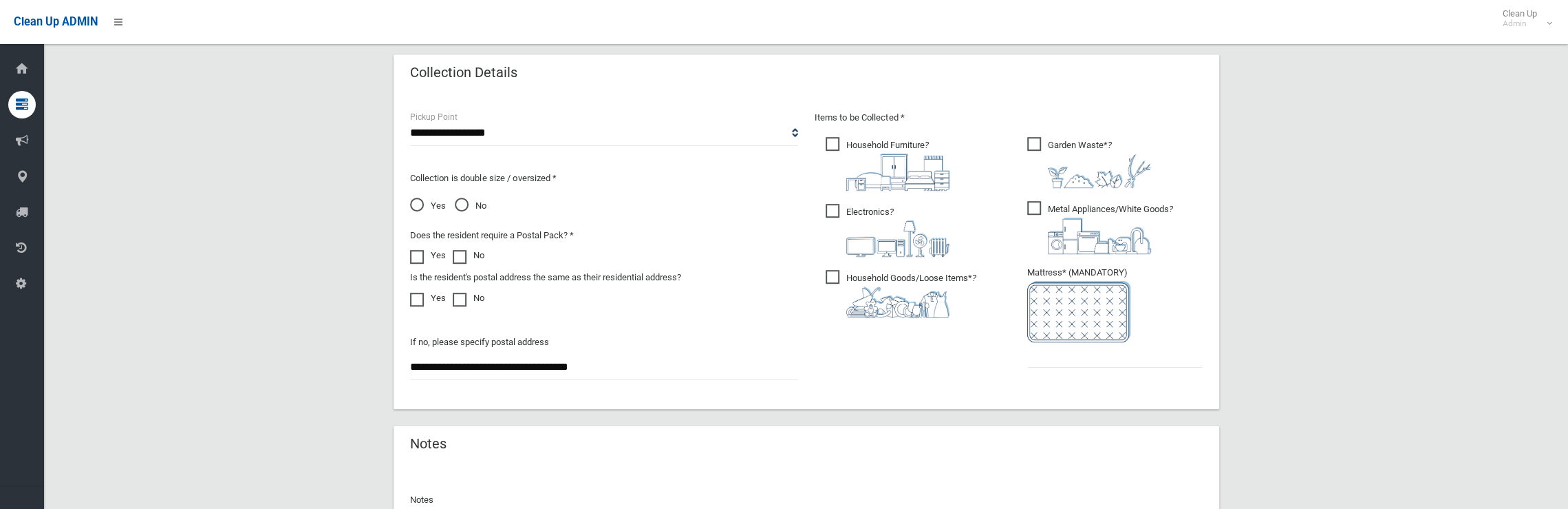
click at [1031, 144] on span "Garden Waste* ?" at bounding box center [1089, 162] width 124 height 51
click at [1070, 362] on input "text" at bounding box center [1114, 355] width 175 height 25
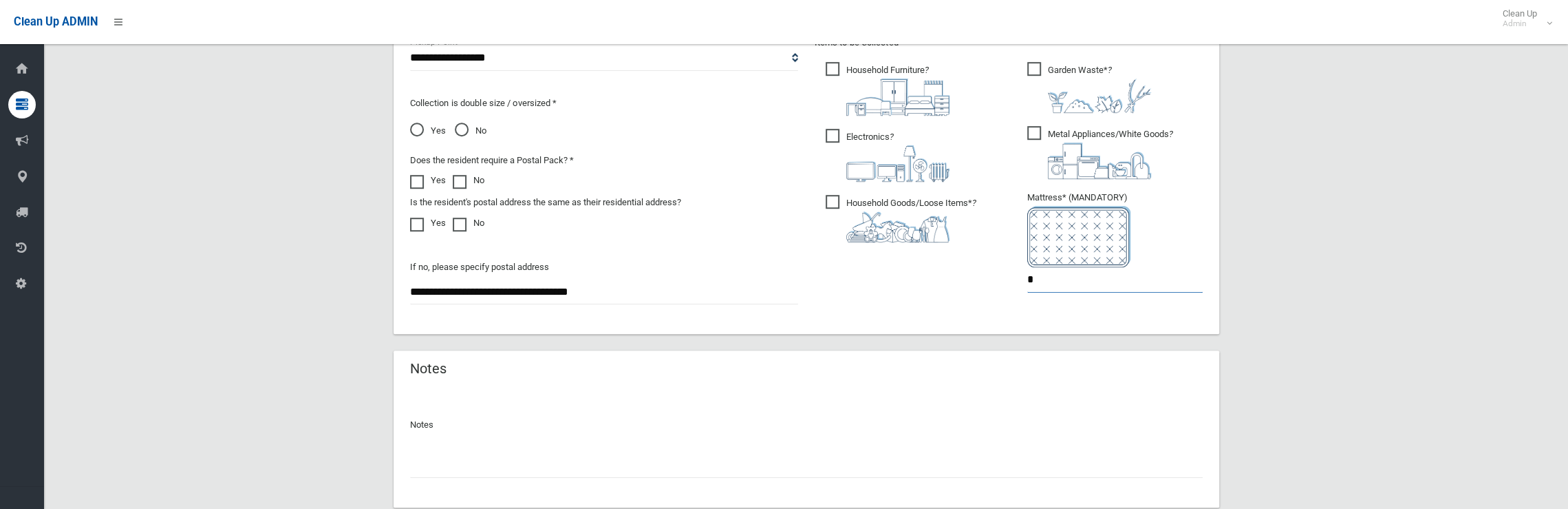
scroll to position [853, 0]
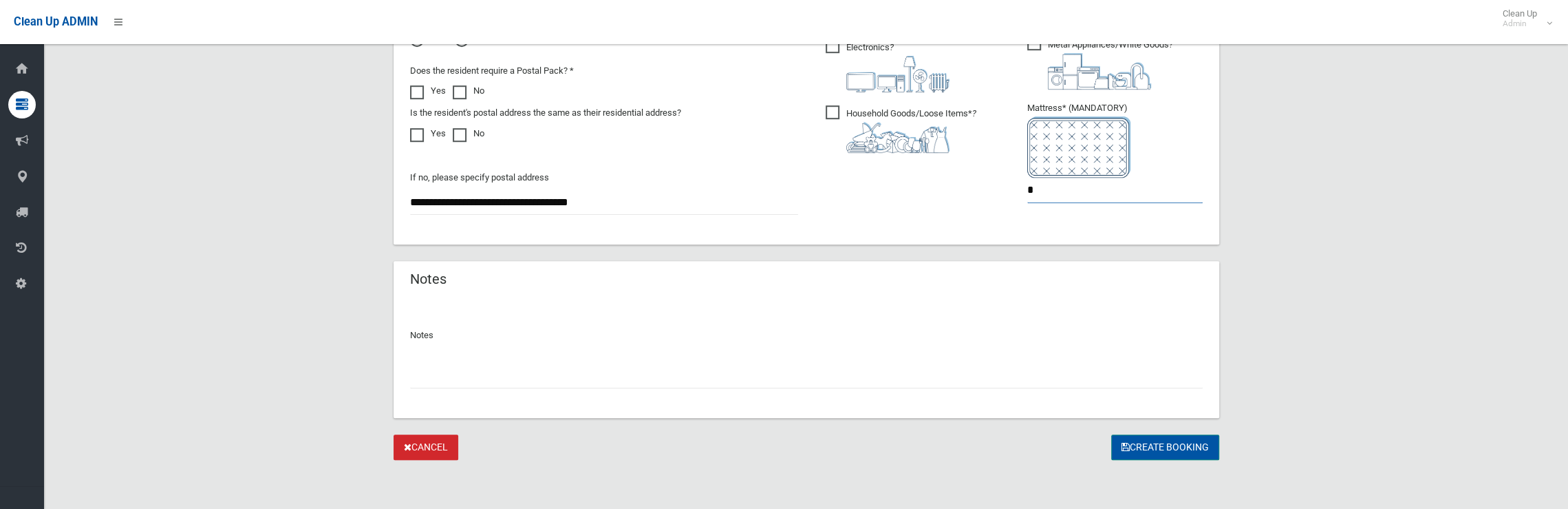
type input "*"
click at [1147, 449] on button "Create Booking" at bounding box center [1164, 447] width 108 height 25
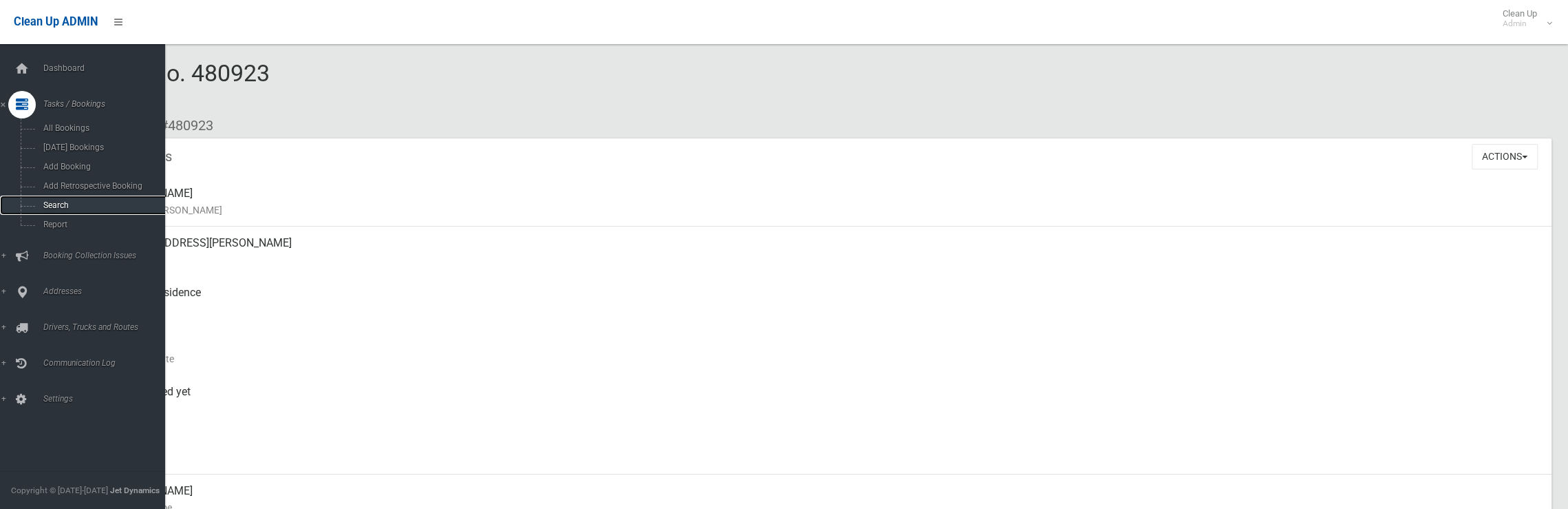
click at [48, 214] on link "Search" at bounding box center [87, 204] width 175 height 19
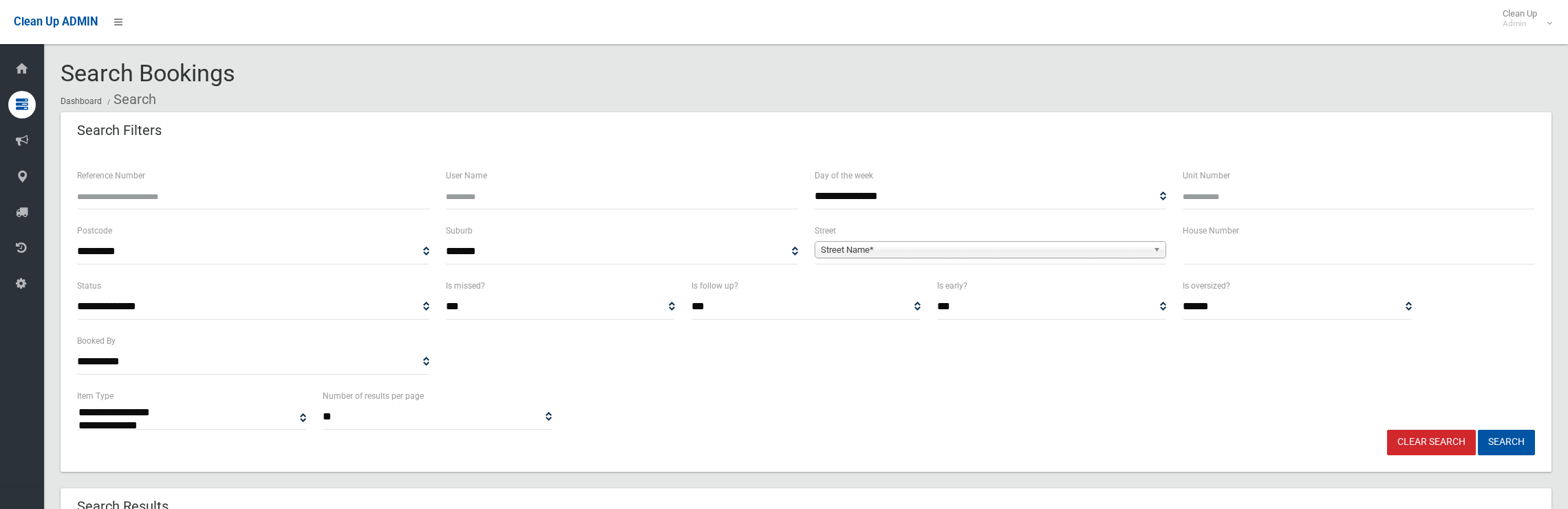
select select
click at [1234, 260] on input "text" at bounding box center [1359, 252] width 352 height 25
type input "**"
click at [1097, 251] on span "Street Name*" at bounding box center [984, 250] width 328 height 16
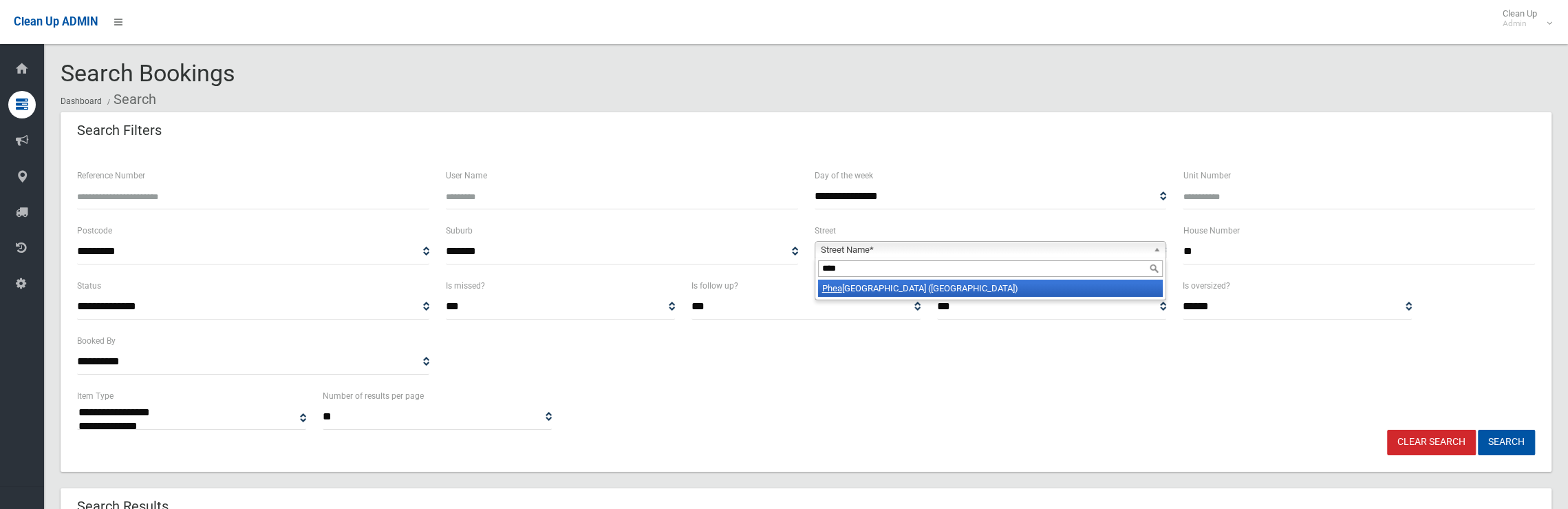
type input "*****"
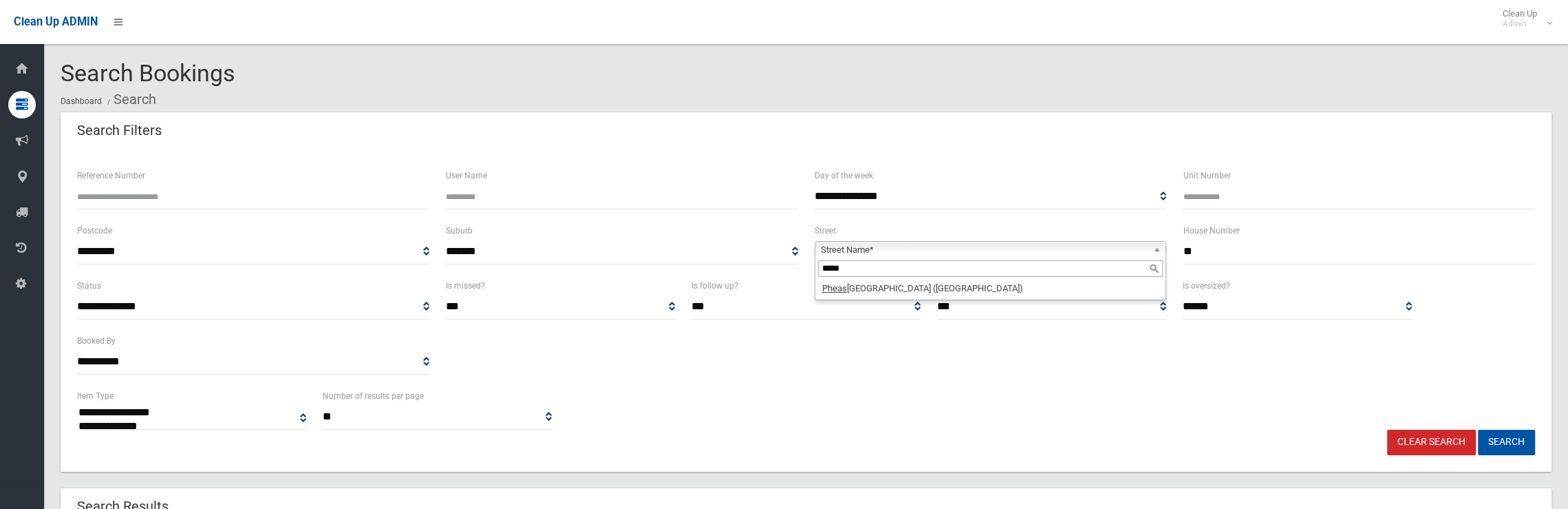
drag, startPoint x: 847, startPoint y: 269, endPoint x: 799, endPoint y: 268, distance: 48.0
click at [799, 268] on div "**********" at bounding box center [806, 250] width 1474 height 55
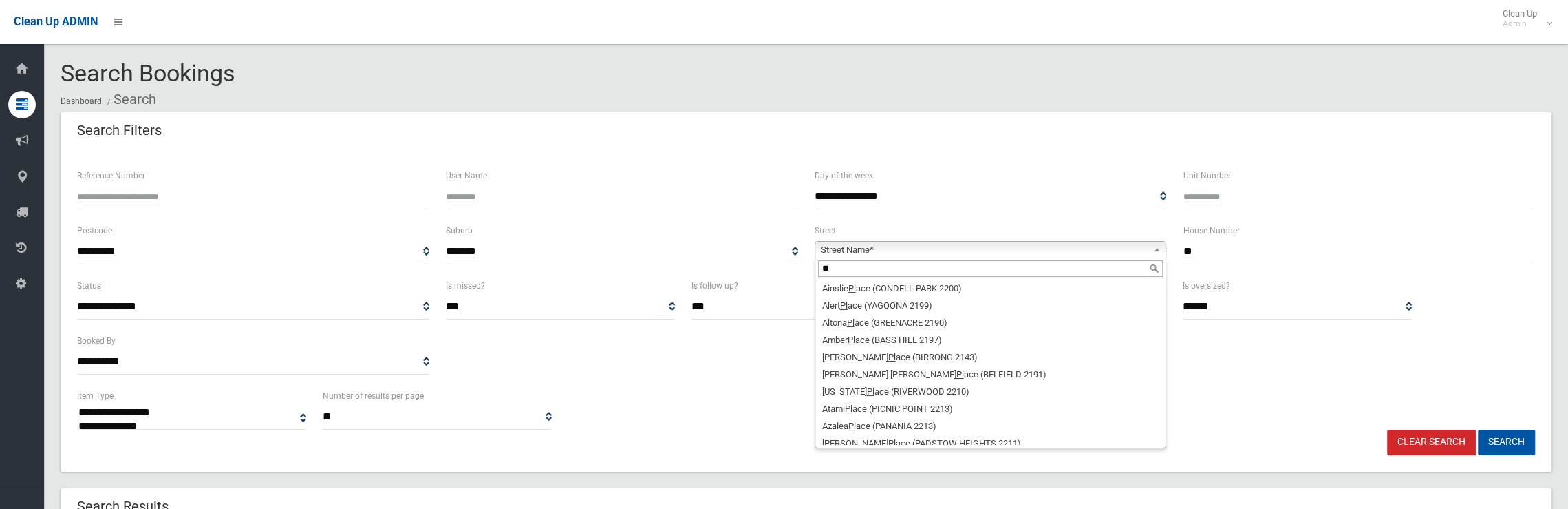
type input "**"
click at [984, 200] on select "**********" at bounding box center [990, 197] width 352 height 25
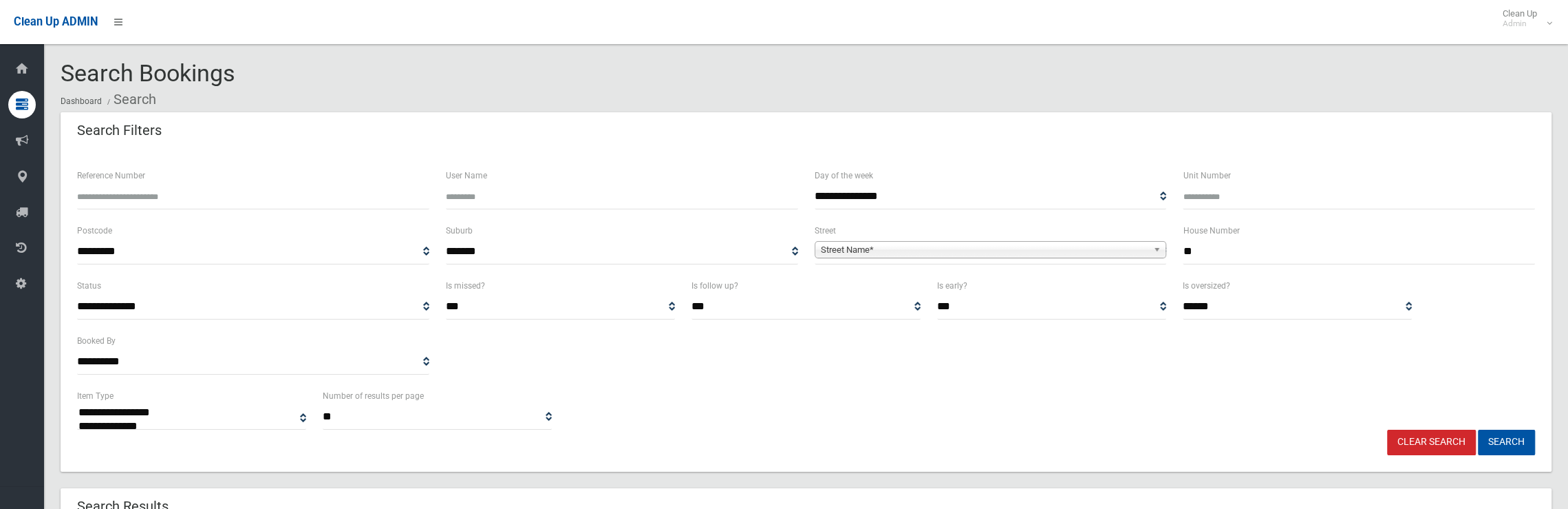
click at [958, 146] on div "Search Filters" at bounding box center [806, 131] width 1491 height 39
click at [869, 254] on span "Street Name*" at bounding box center [984, 250] width 328 height 16
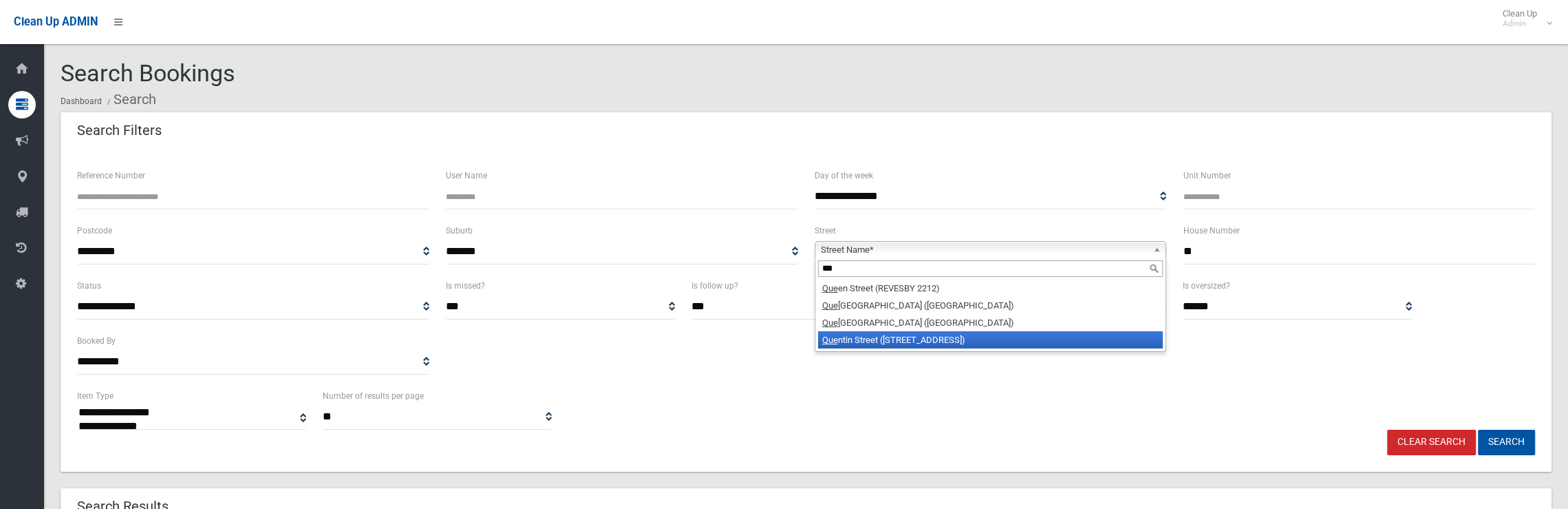
type input "***"
click at [919, 338] on li "Que ntin Street (BASS HILL 2197)" at bounding box center [990, 340] width 345 height 17
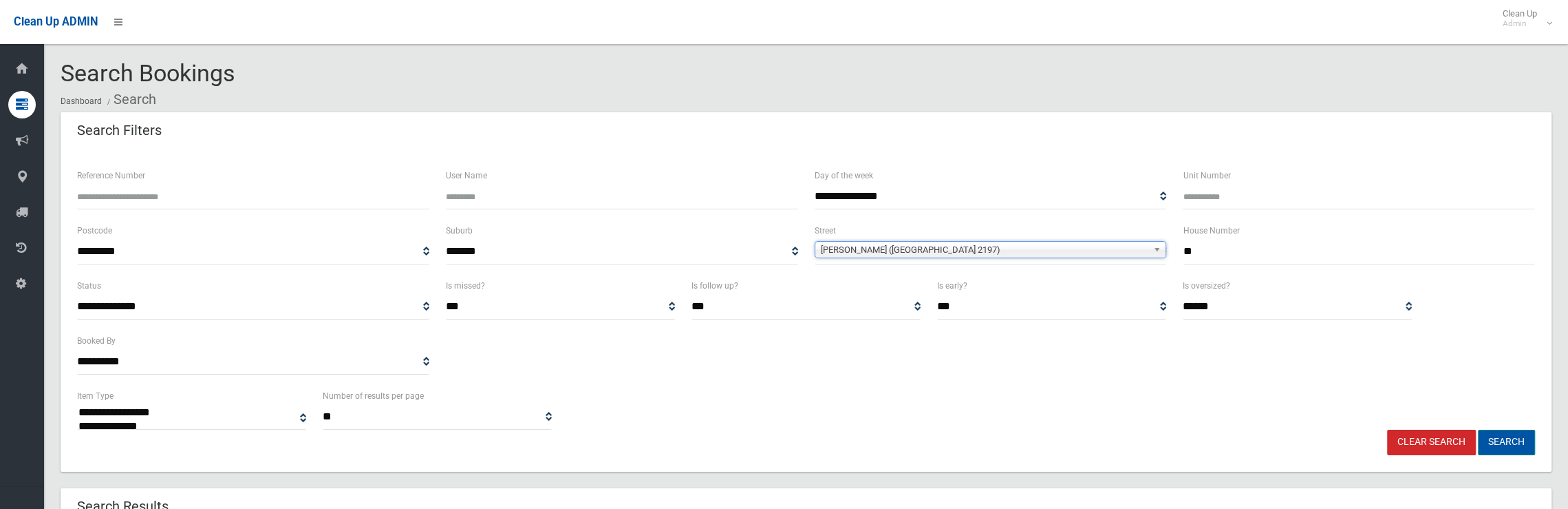
click at [1494, 437] on button "Search" at bounding box center [1506, 442] width 57 height 25
select select
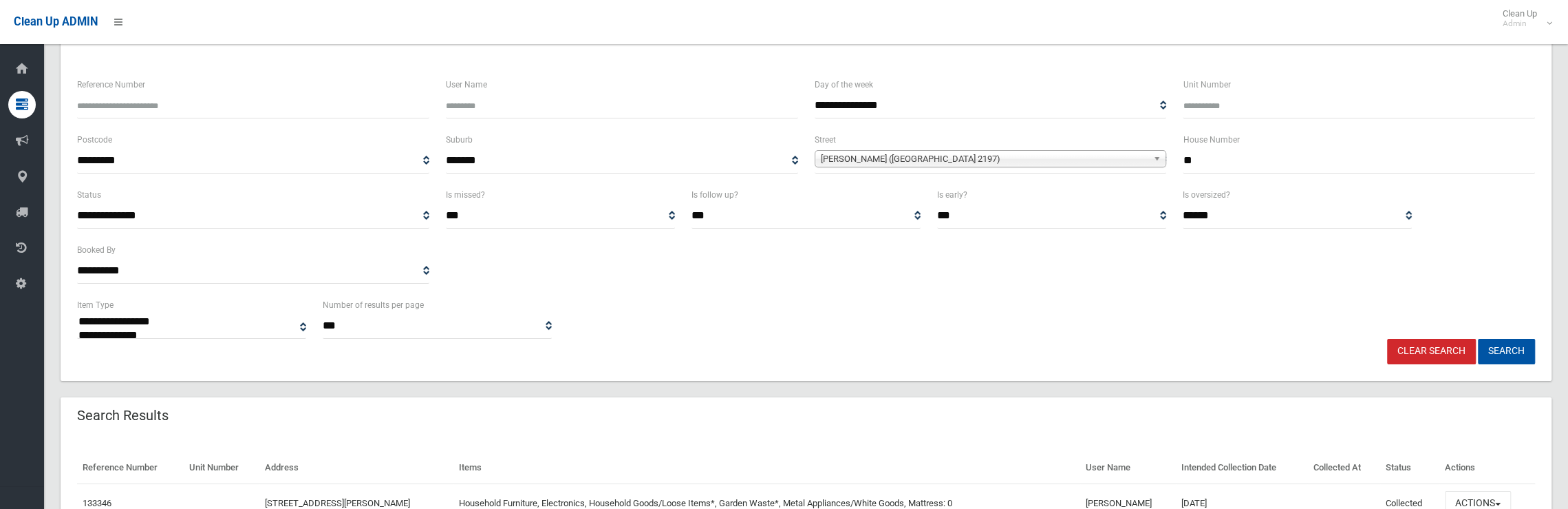
scroll to position [170, 0]
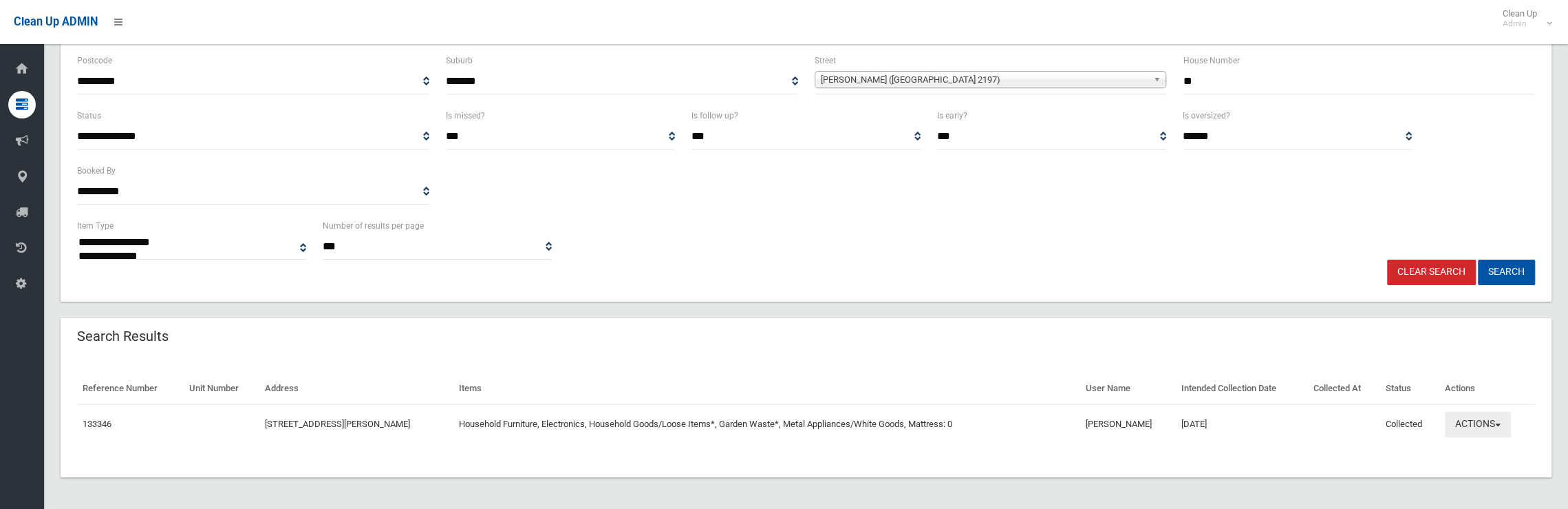
click at [1455, 422] on button "Actions" at bounding box center [1478, 424] width 66 height 25
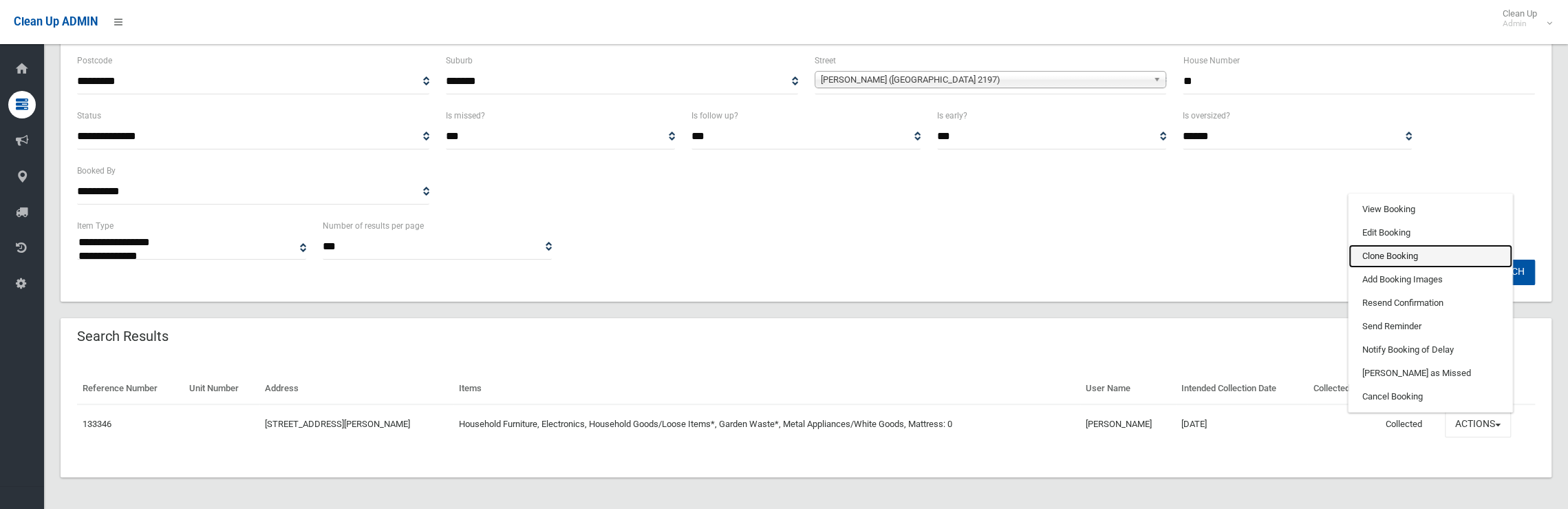
click at [1376, 252] on link "Clone Booking" at bounding box center [1430, 256] width 163 height 23
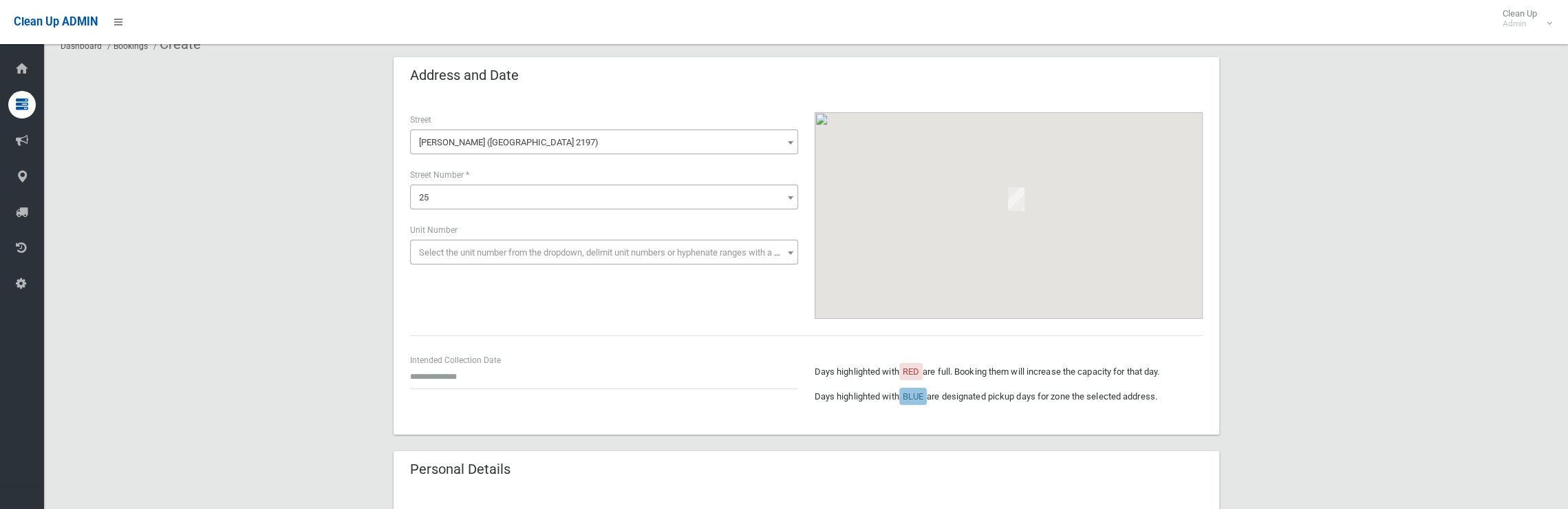
scroll to position [207, 0]
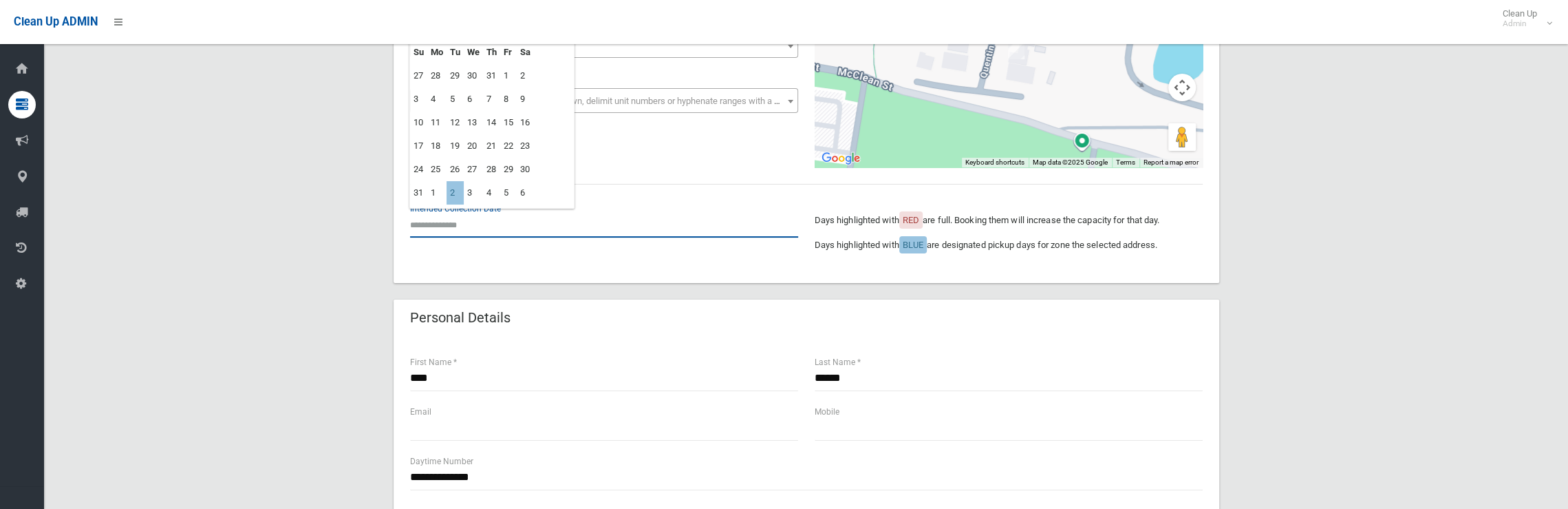
click at [439, 233] on input "text" at bounding box center [604, 225] width 388 height 25
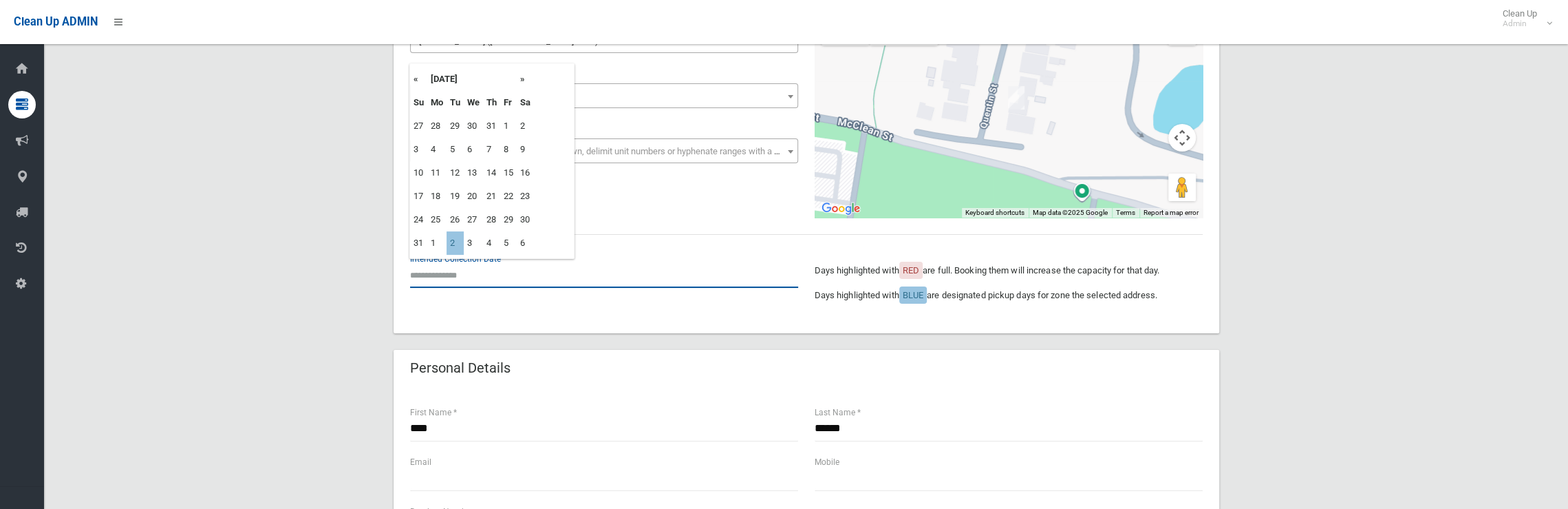
scroll to position [137, 0]
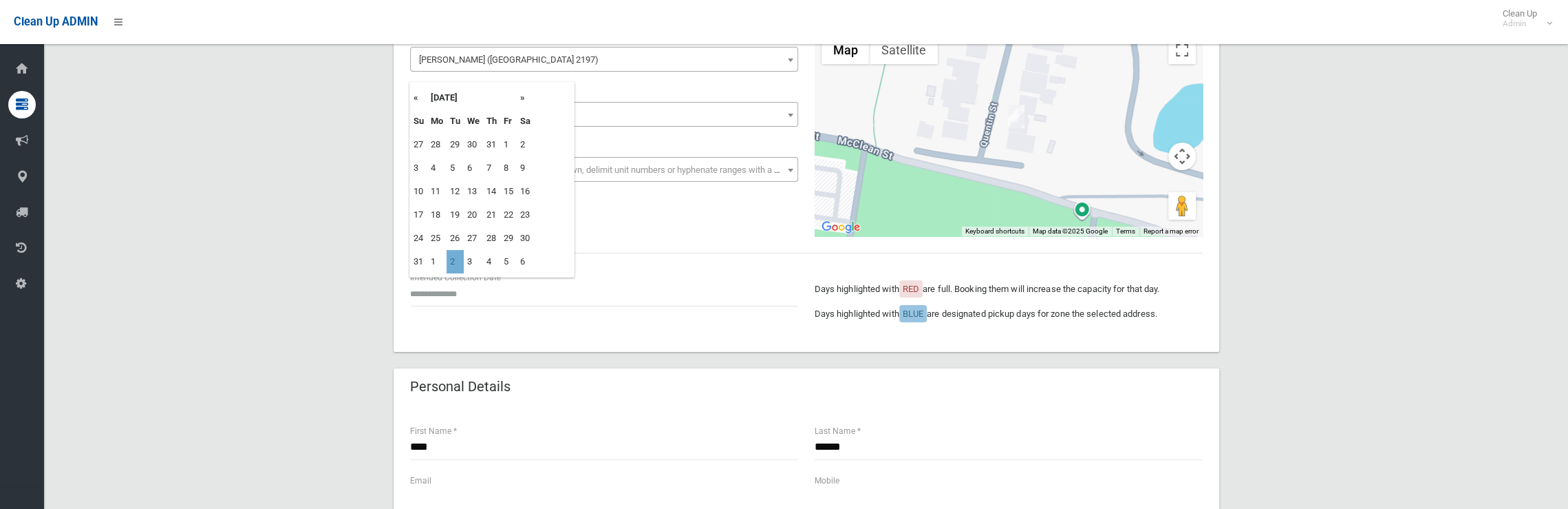
click at [452, 264] on td "2" at bounding box center [455, 262] width 17 height 23
type input "**********"
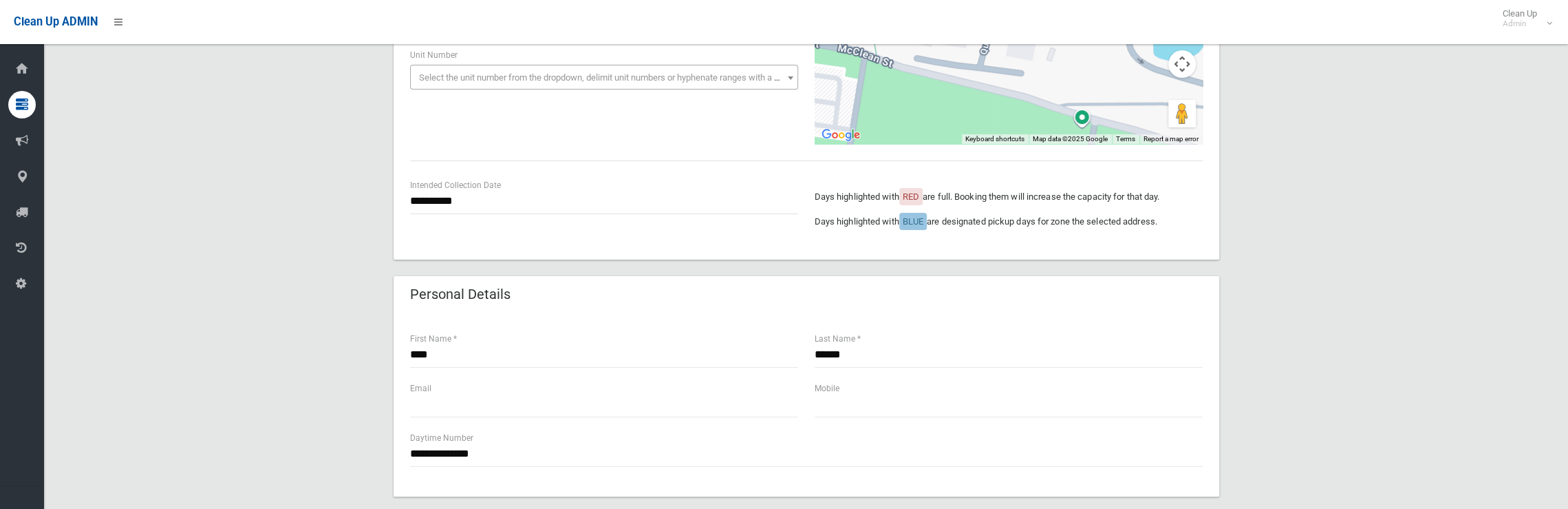
scroll to position [344, 0]
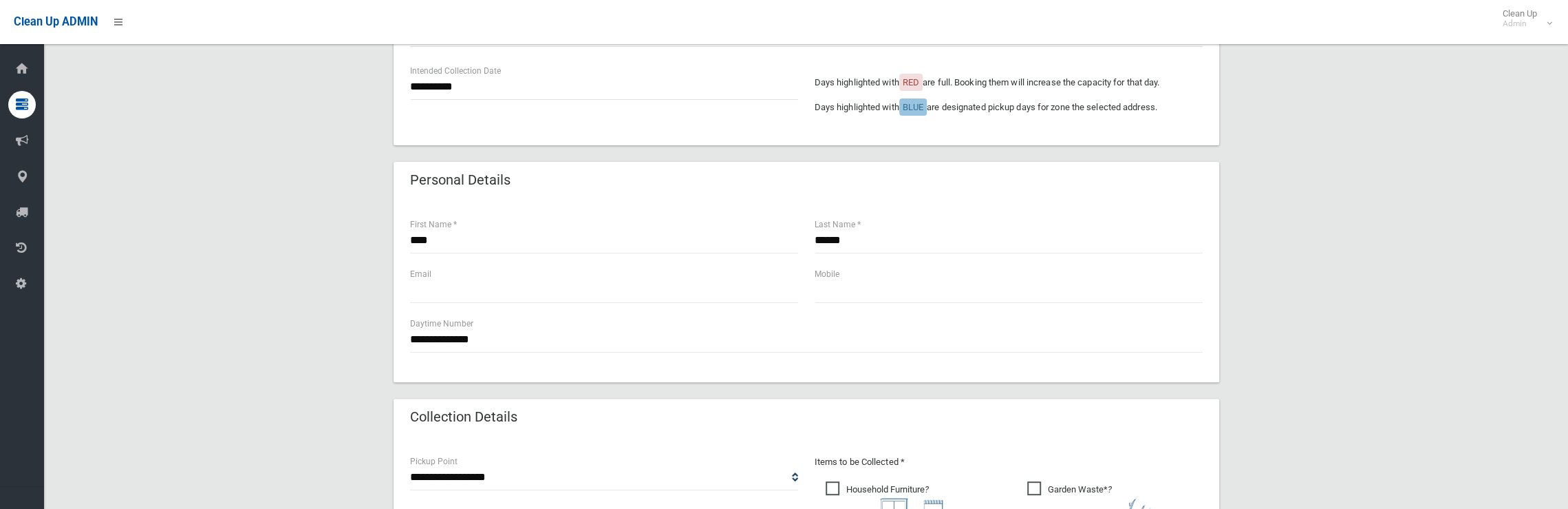
drag, startPoint x: 456, startPoint y: 250, endPoint x: 412, endPoint y: 248, distance: 44.0
click at [413, 249] on div "**** First Name *" at bounding box center [604, 242] width 404 height 49
drag, startPoint x: 447, startPoint y: 238, endPoint x: 302, endPoint y: 239, distance: 145.0
click at [302, 239] on div "**********" at bounding box center [806, 368] width 1491 height 1201
type input "*******"
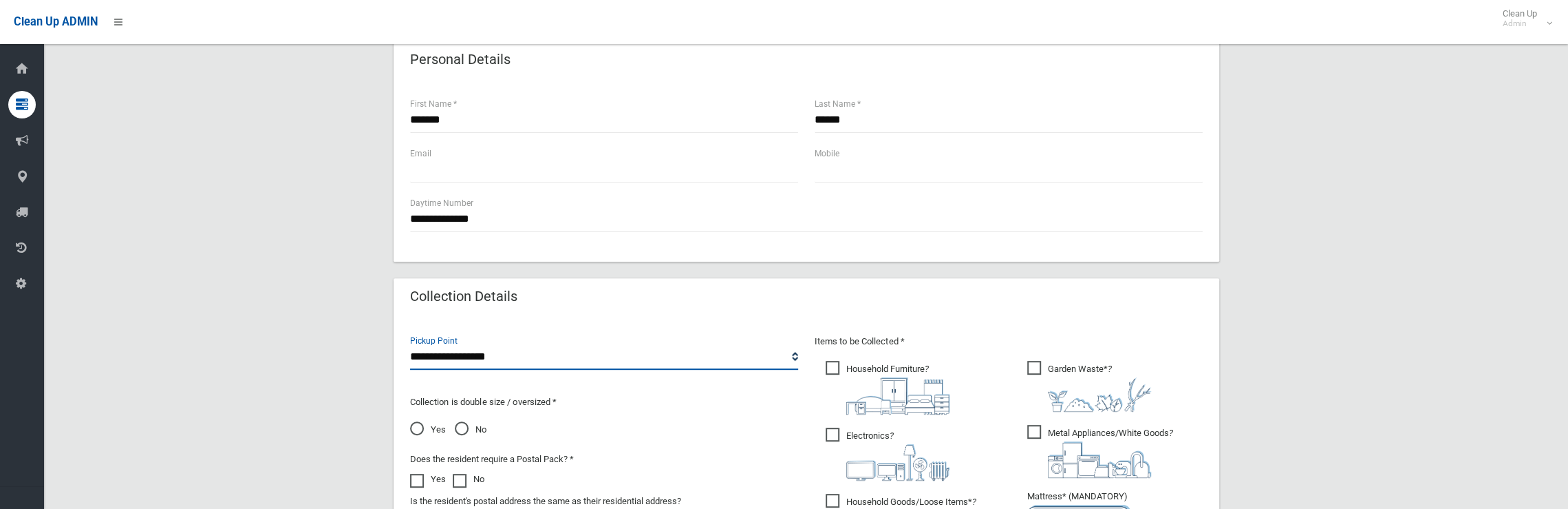
scroll to position [620, 0]
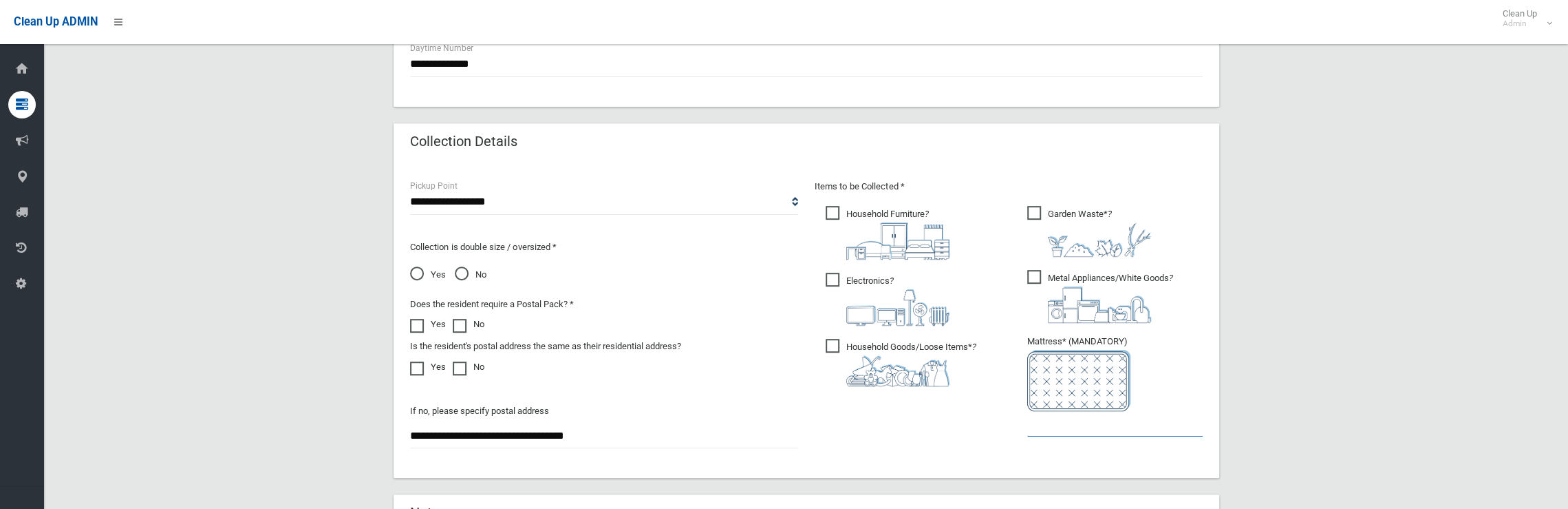
click at [1066, 430] on input "text" at bounding box center [1114, 424] width 175 height 25
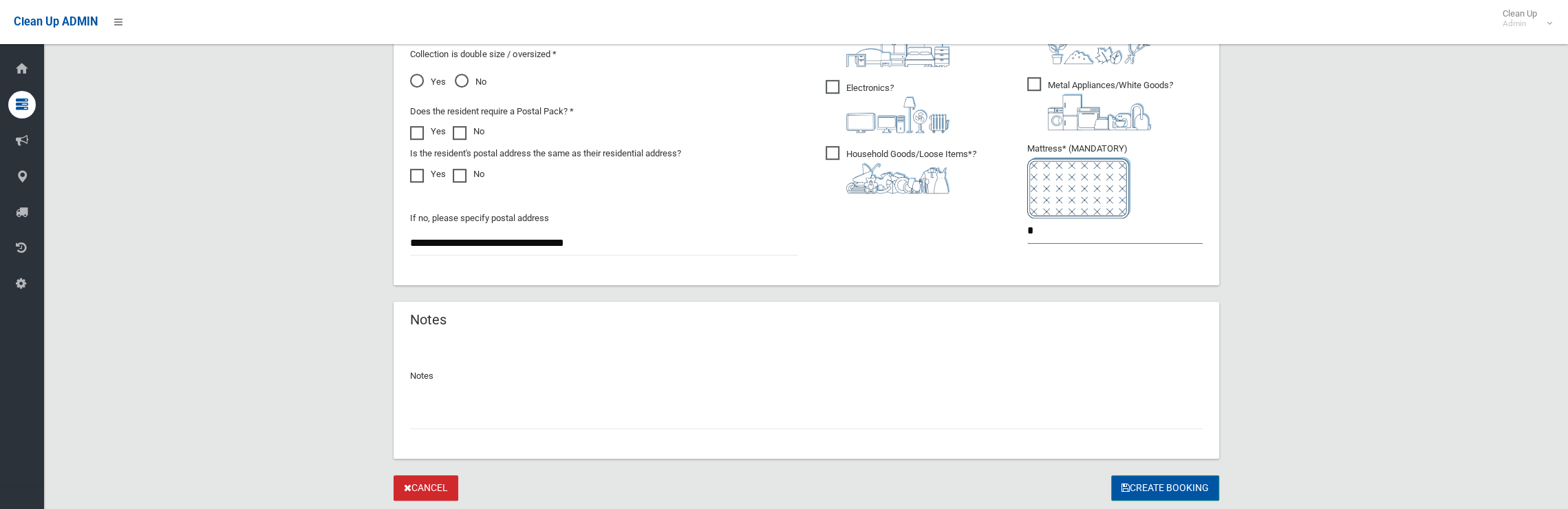
scroll to position [853, 0]
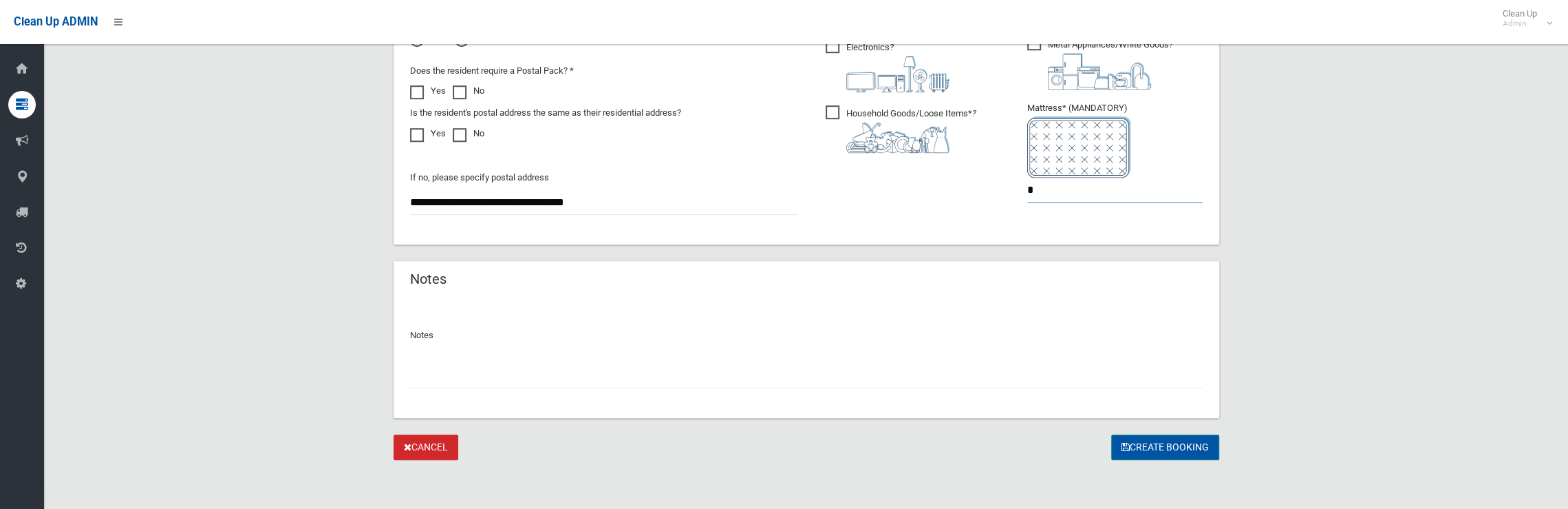
type input "*"
click at [1156, 450] on button "Create Booking" at bounding box center [1164, 447] width 108 height 25
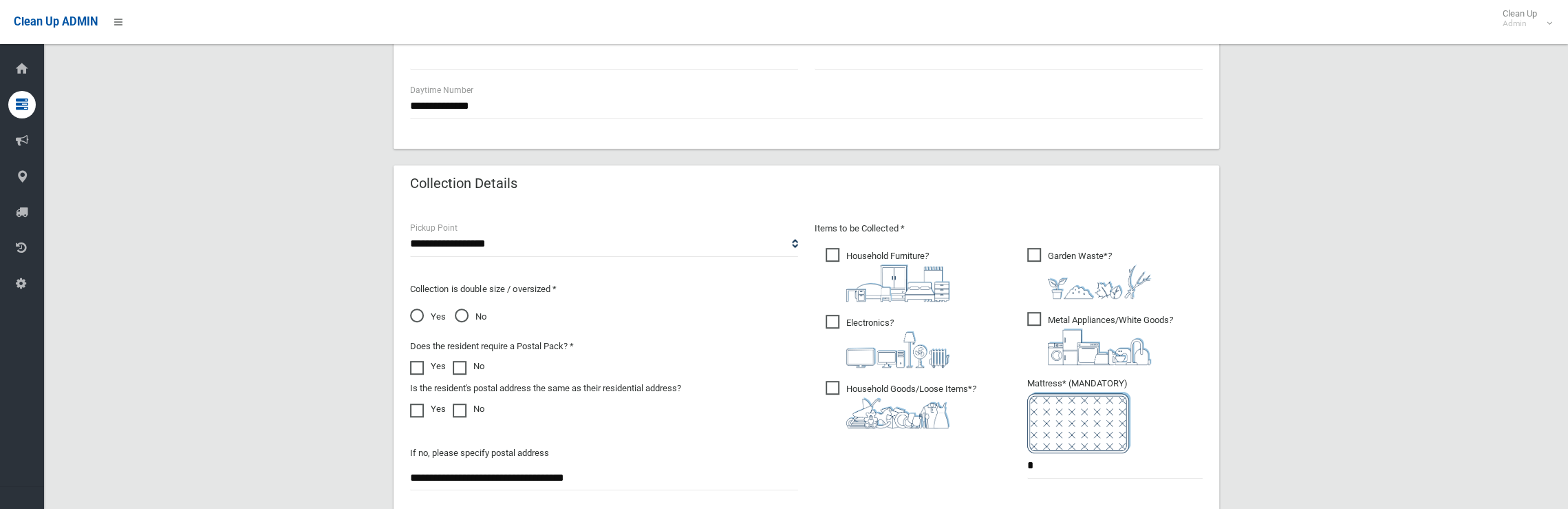
scroll to position [233, 0]
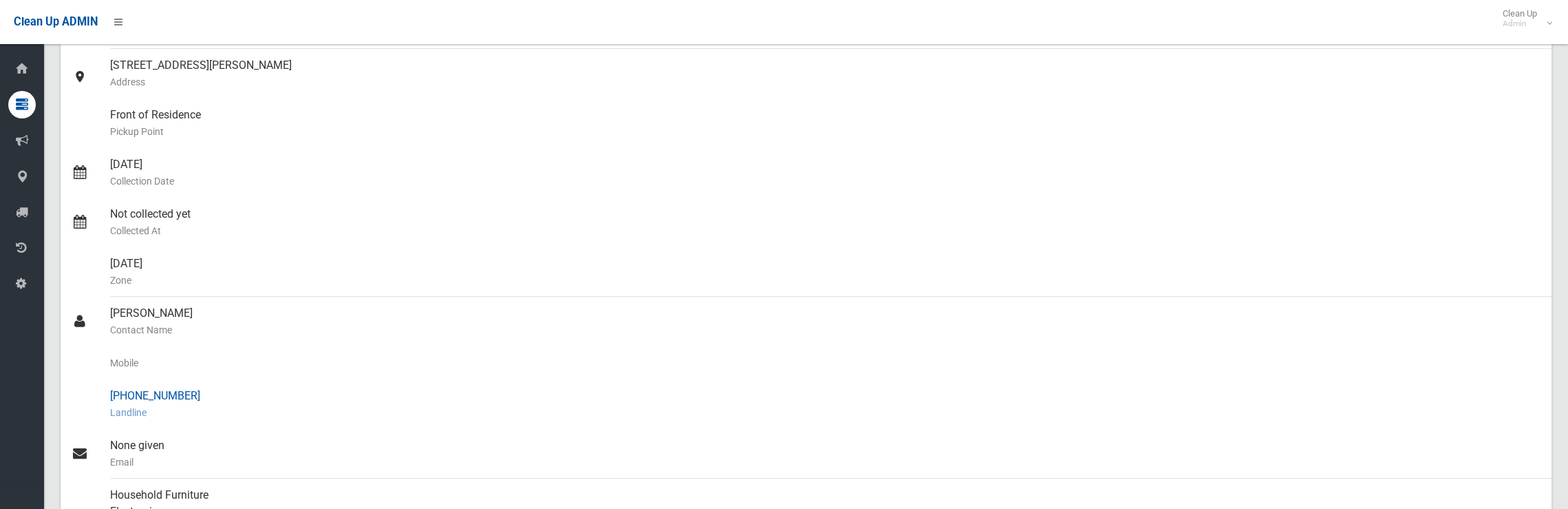
scroll to position [276, 0]
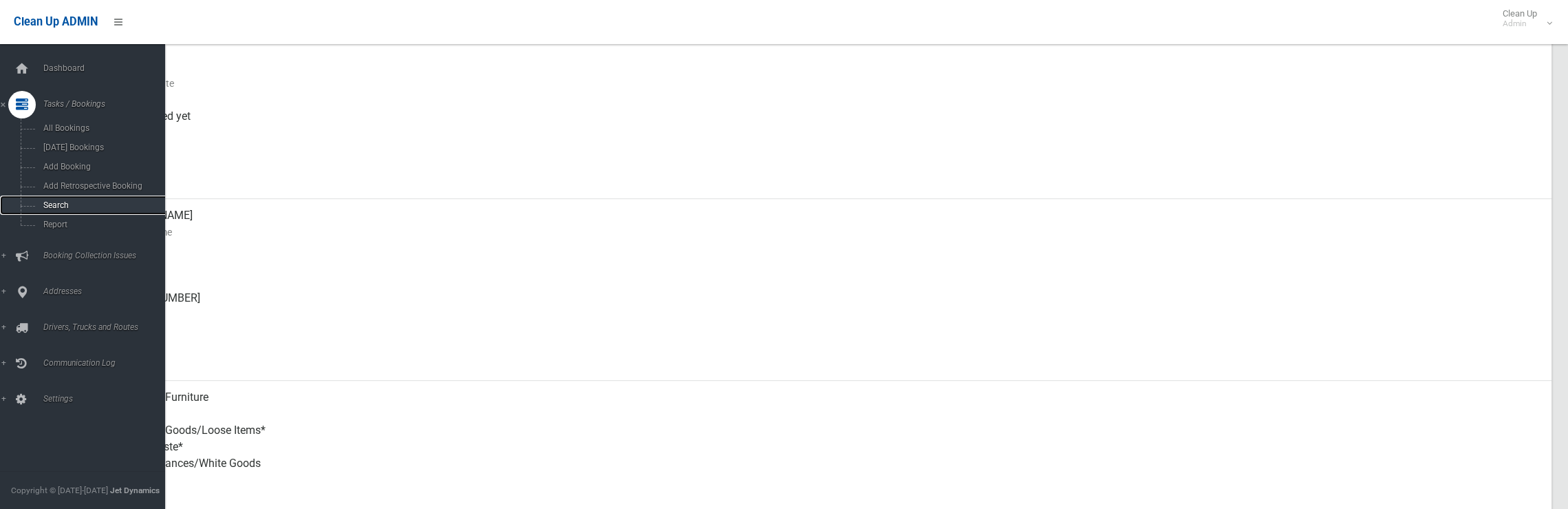
click at [51, 203] on span "Search" at bounding box center [101, 205] width 125 height 10
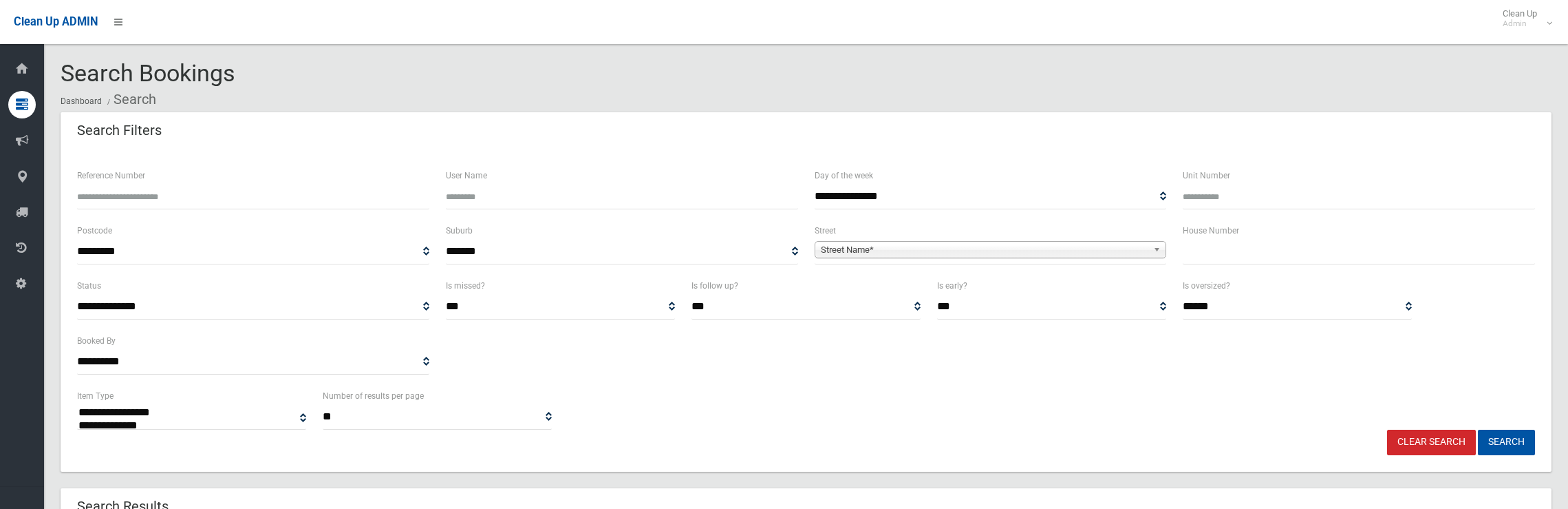
select select
click at [1205, 257] on input "text" at bounding box center [1359, 252] width 352 height 25
click at [1070, 245] on span "Street Name*" at bounding box center [984, 250] width 328 height 16
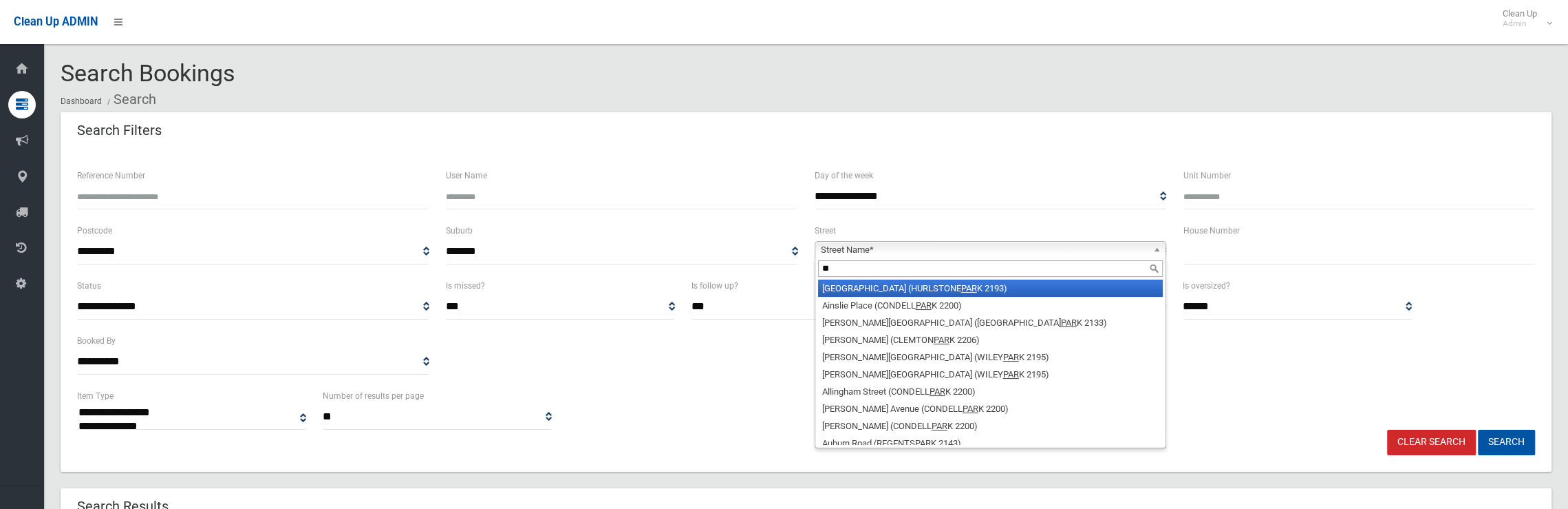
type input "*"
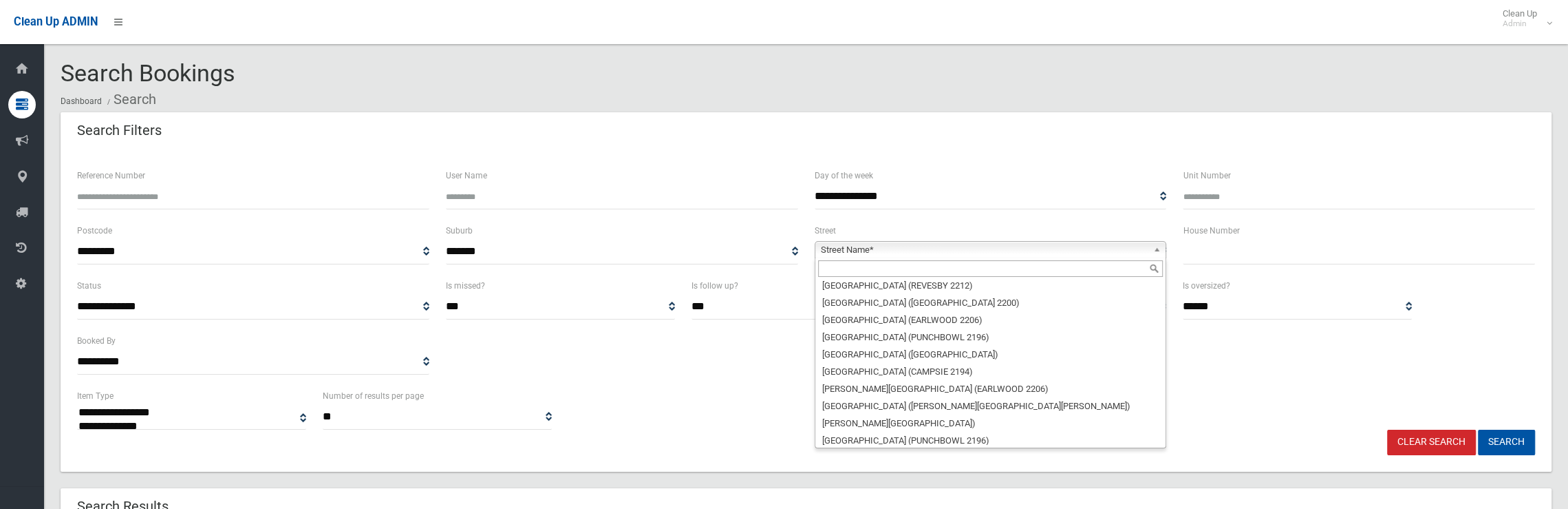
scroll to position [27775, 0]
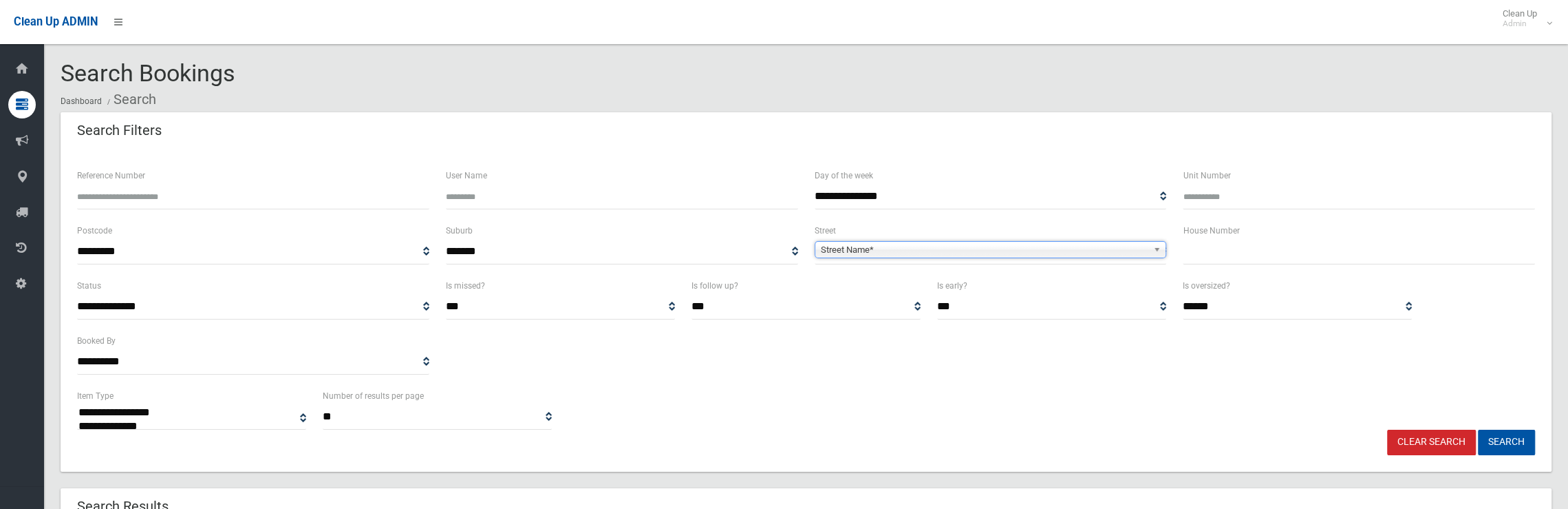
click at [928, 247] on span "Street Name*" at bounding box center [984, 250] width 328 height 16
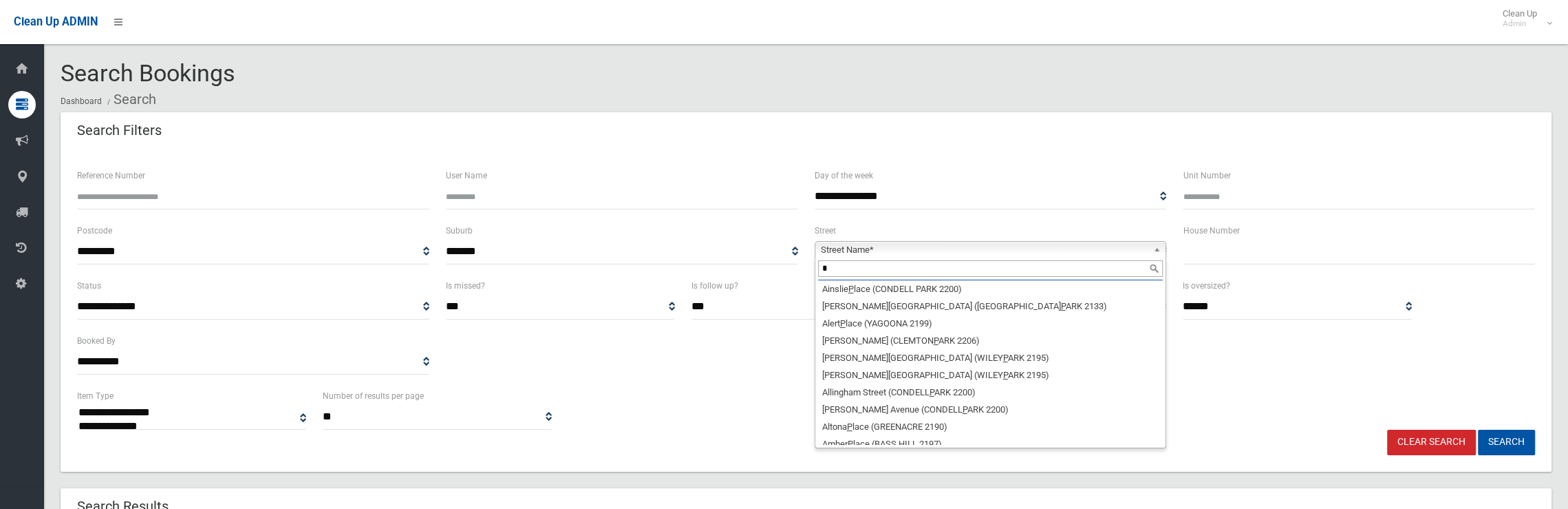
scroll to position [0, 0]
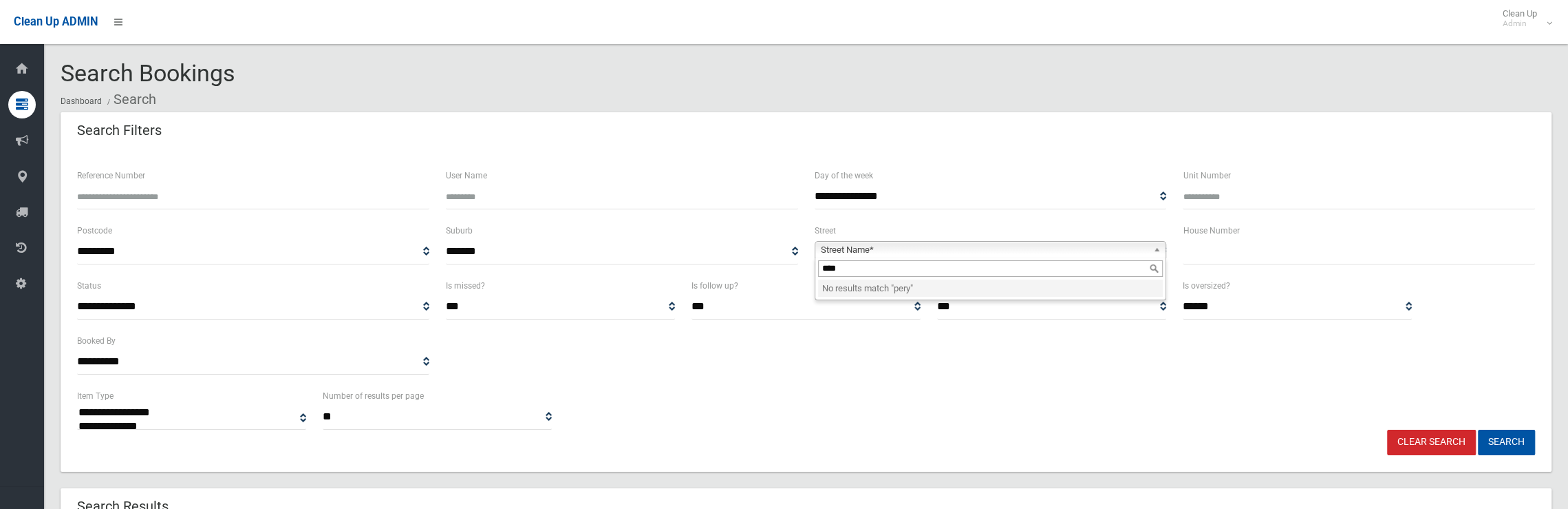
click at [835, 271] on input "****" at bounding box center [990, 268] width 345 height 16
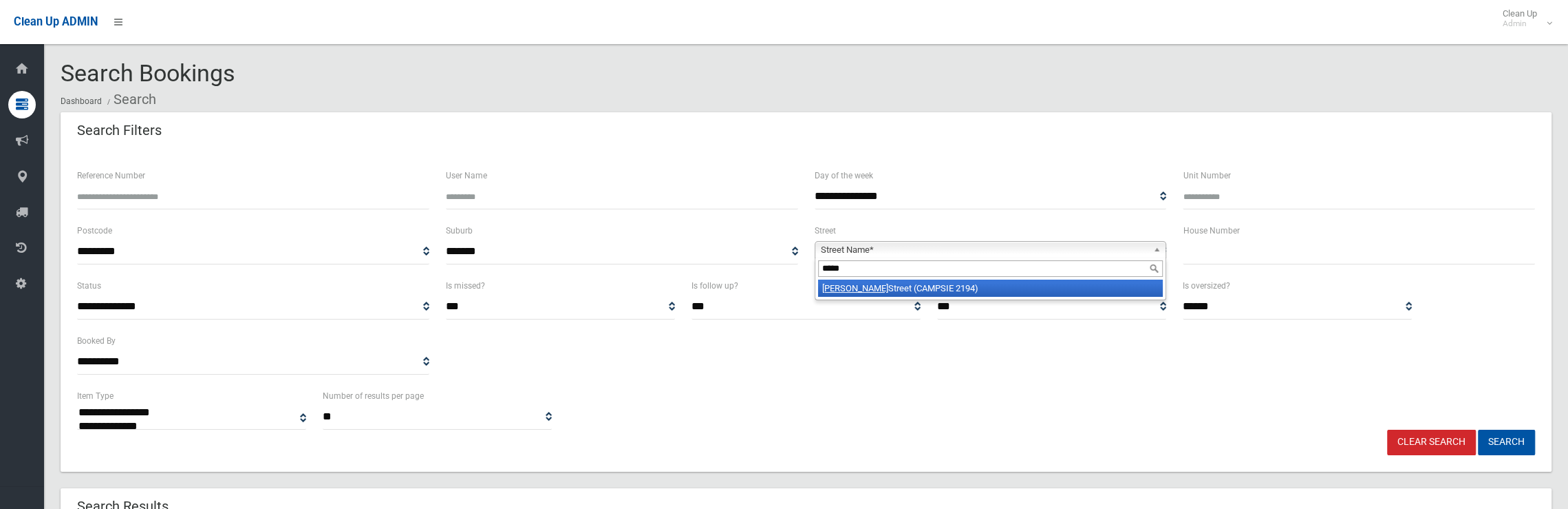
type input "*****"
click at [969, 285] on li "Perry Street (CAMPSIE 2194)" at bounding box center [990, 288] width 345 height 17
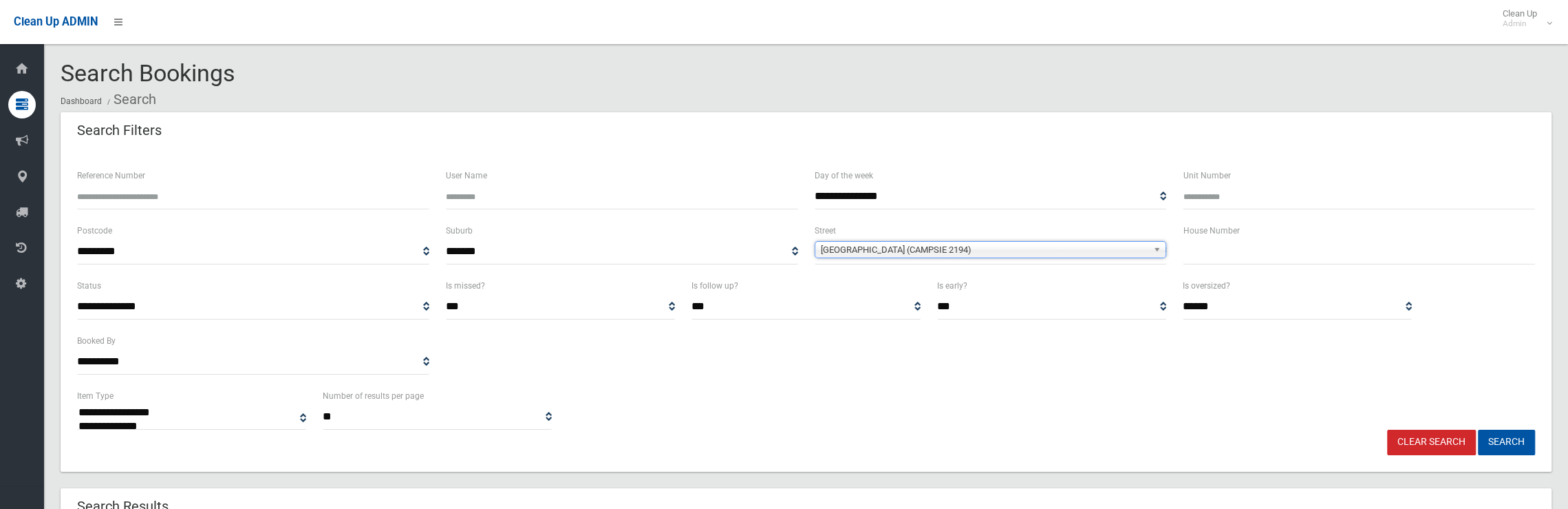
click at [1243, 254] on input "text" at bounding box center [1359, 252] width 352 height 25
type input "*****"
click at [1478, 429] on button "Search" at bounding box center [1506, 442] width 57 height 25
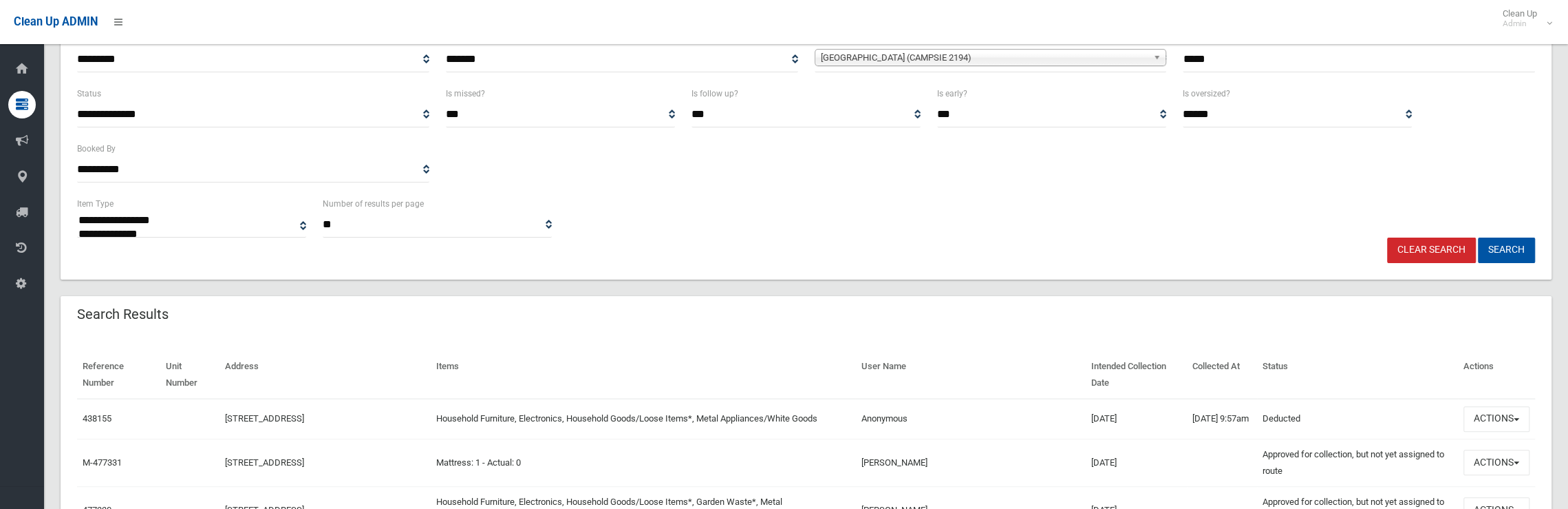
scroll to position [207, 0]
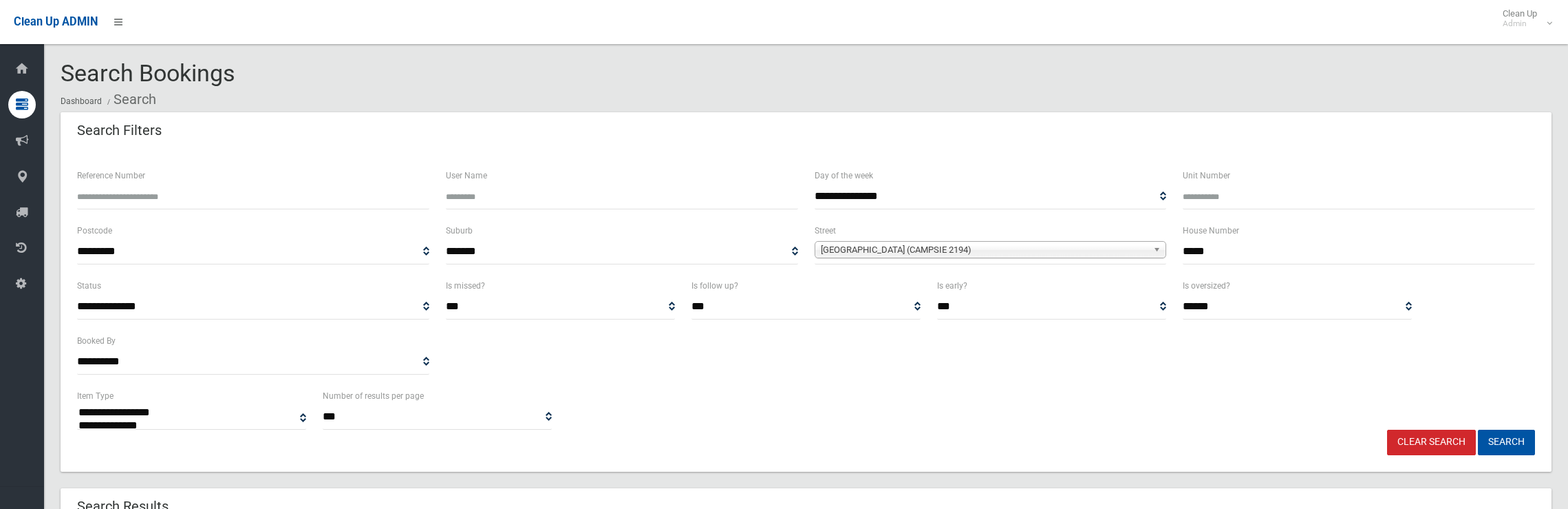
select select
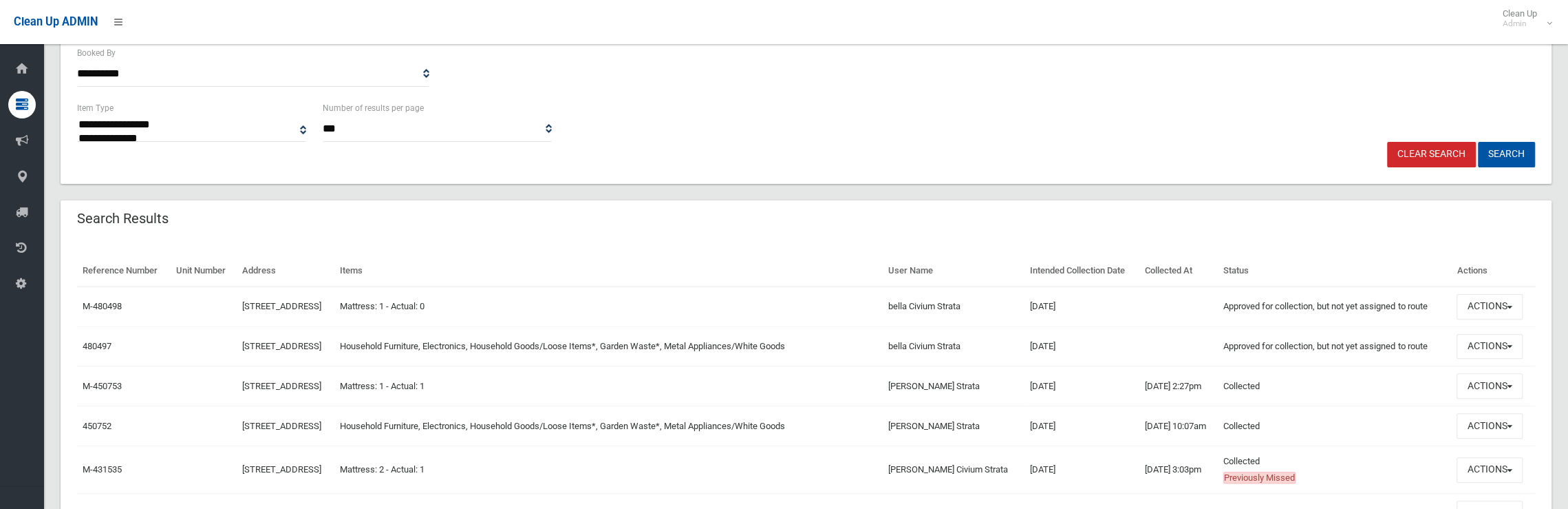
scroll to position [413, 0]
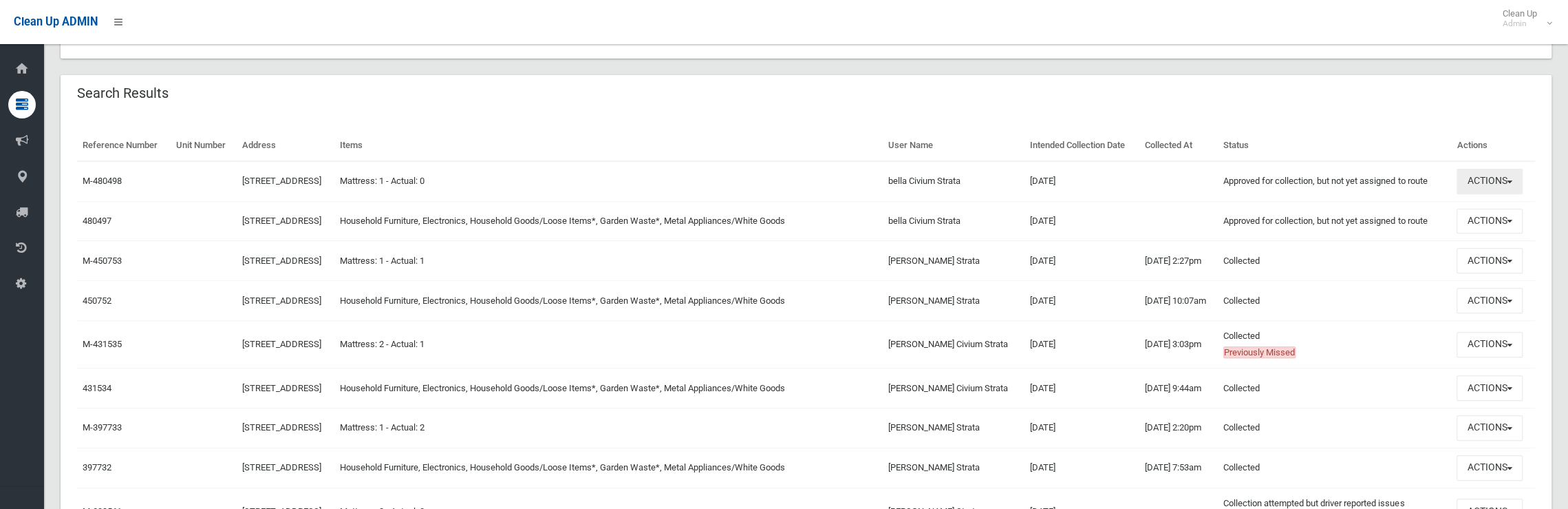
click at [1497, 186] on button "Actions" at bounding box center [1490, 181] width 66 height 25
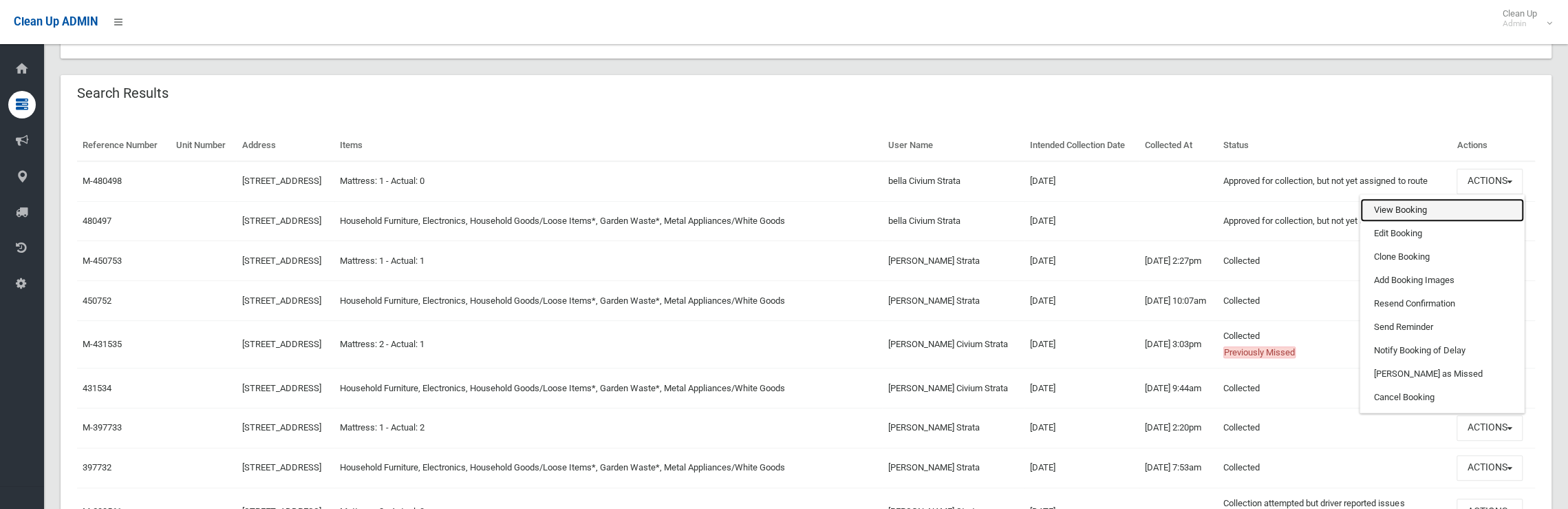
click at [1407, 211] on link "View Booking" at bounding box center [1442, 209] width 163 height 23
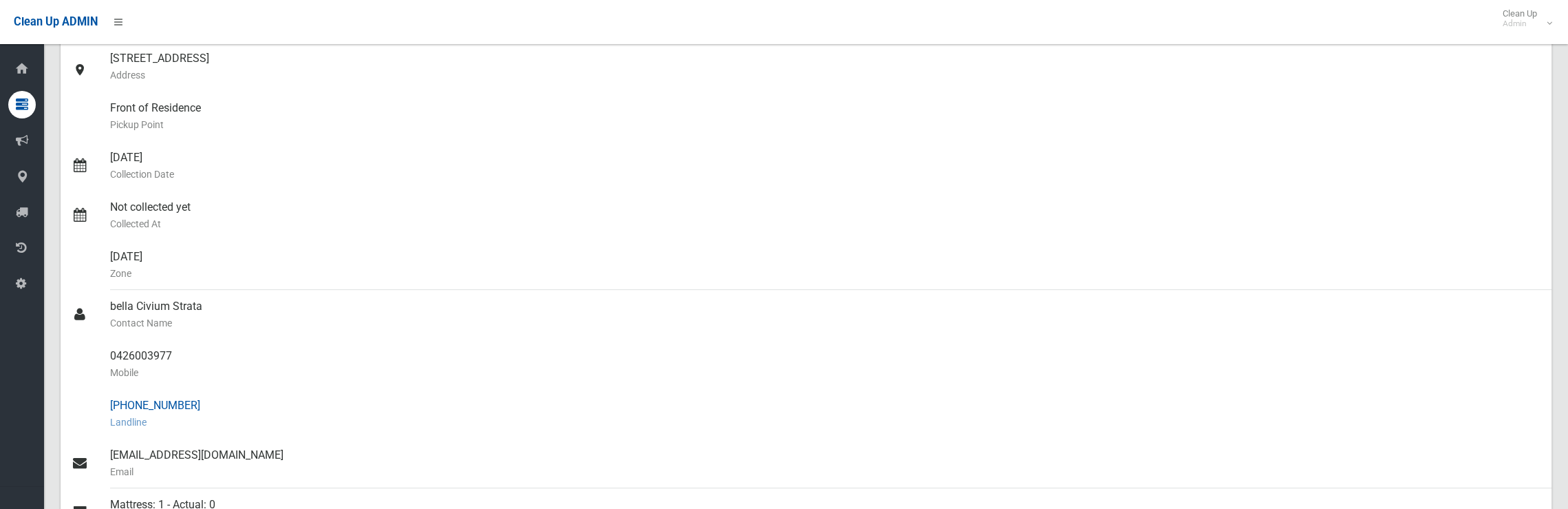
scroll to position [207, 0]
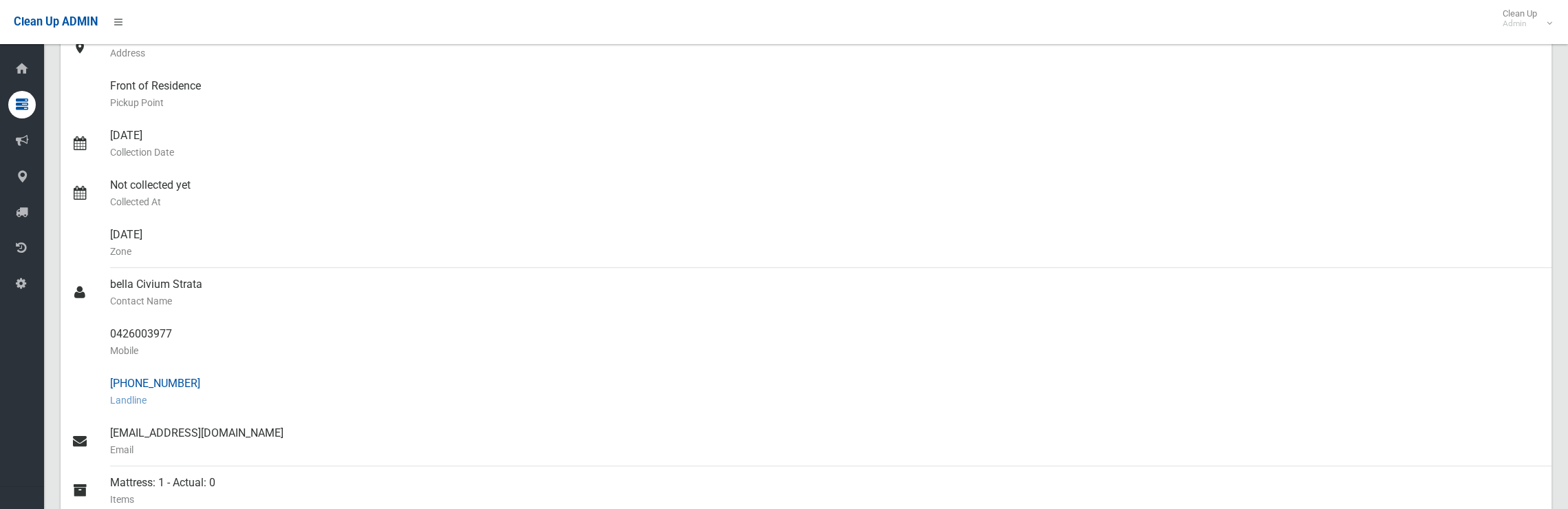
drag, startPoint x: 180, startPoint y: 381, endPoint x: 201, endPoint y: 392, distance: 23.7
click at [201, 392] on small "Landline" at bounding box center [825, 400] width 1430 height 16
drag, startPoint x: 192, startPoint y: 382, endPoint x: 113, endPoint y: 383, distance: 79.0
click at [106, 382] on link "[PHONE_NUMBER] Landline" at bounding box center [806, 392] width 1491 height 49
copy link "[PHONE_NUMBER]"
